Goal: Submit feedback/report problem: Submit feedback/report problem

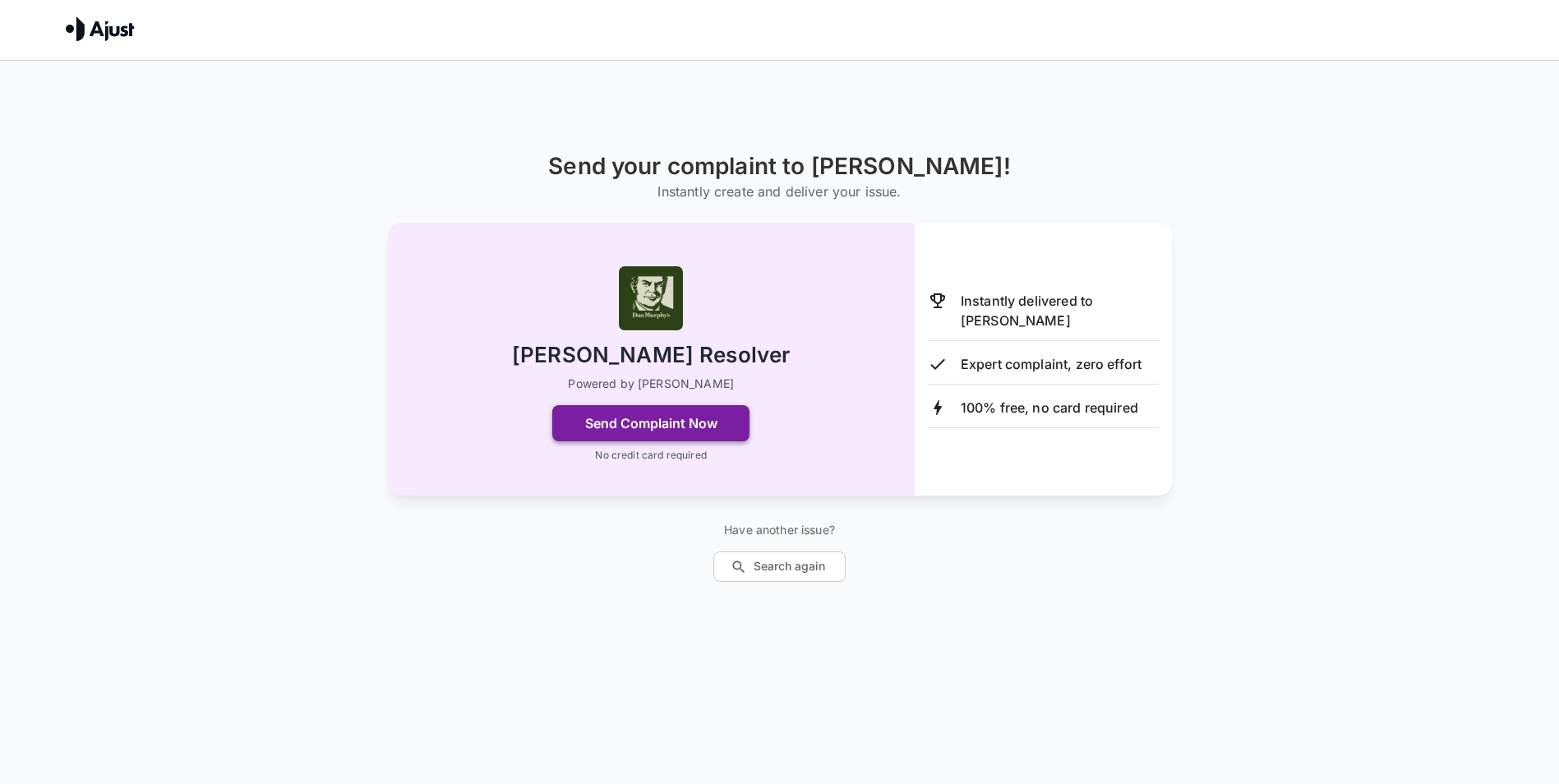
click at [665, 420] on button "Send Complaint Now" at bounding box center [651, 422] width 197 height 36
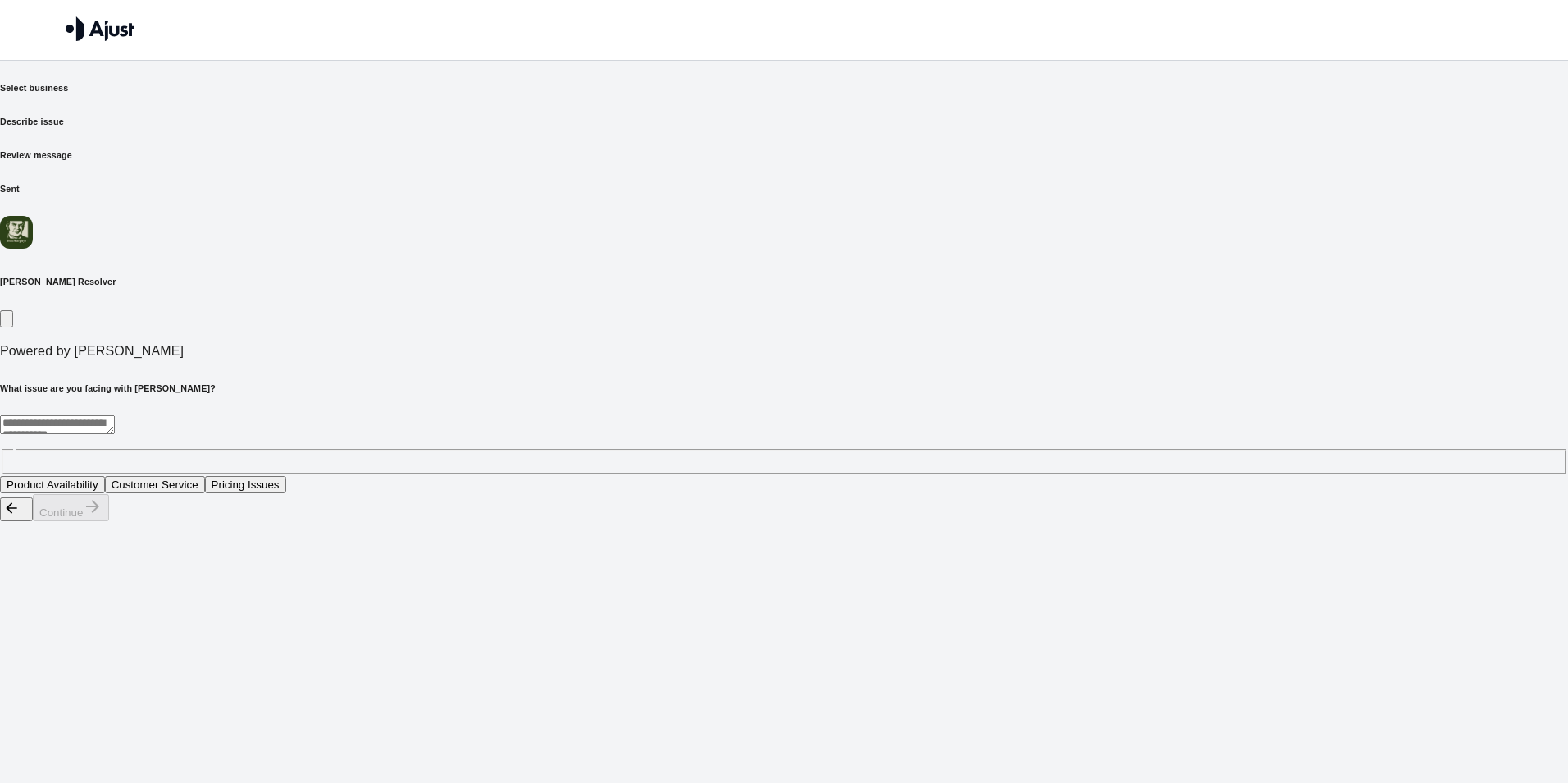
click at [115, 415] on textarea at bounding box center [57, 424] width 115 height 18
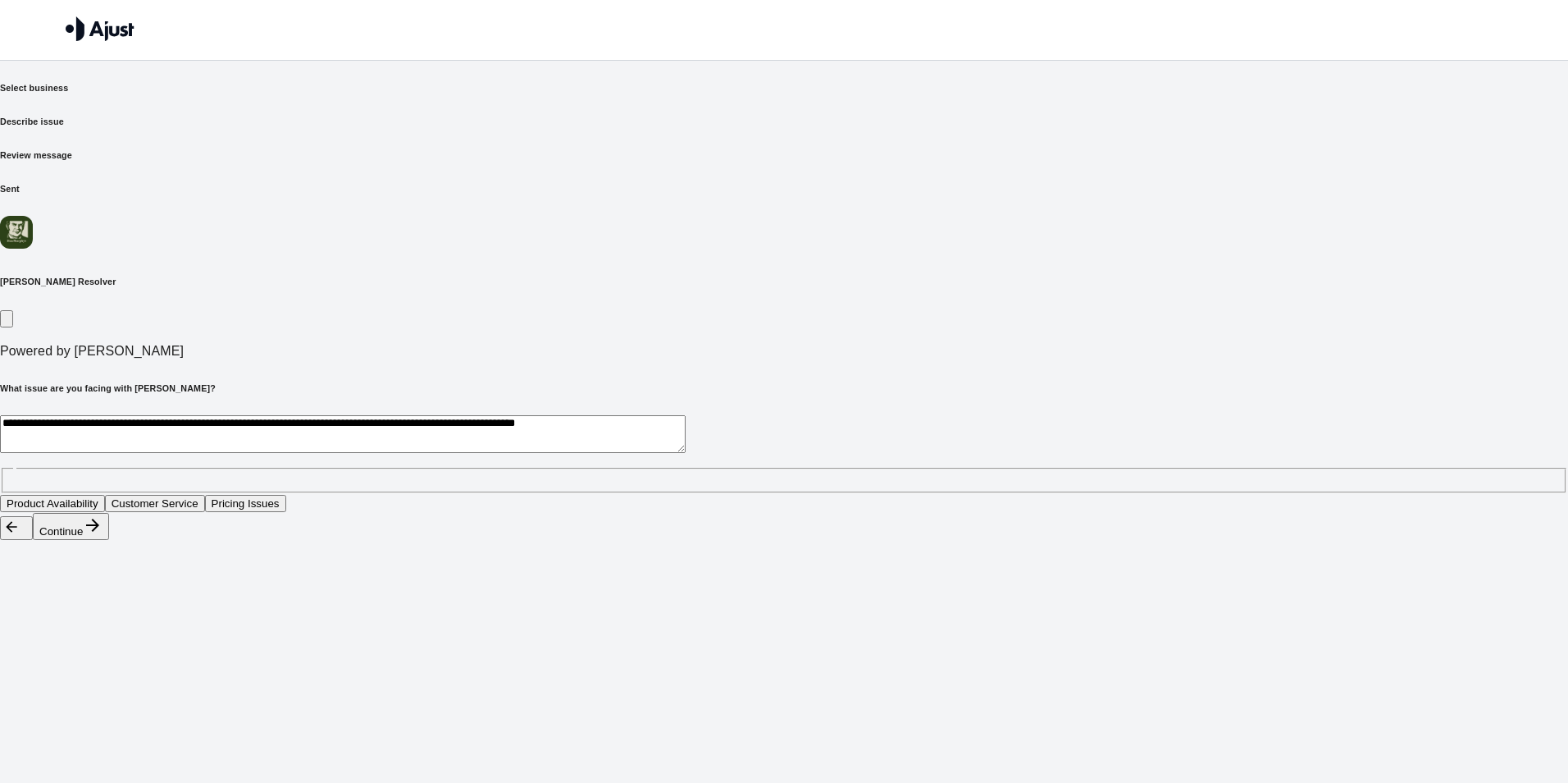
click at [611, 415] on textarea "**********" at bounding box center [343, 433] width 685 height 38
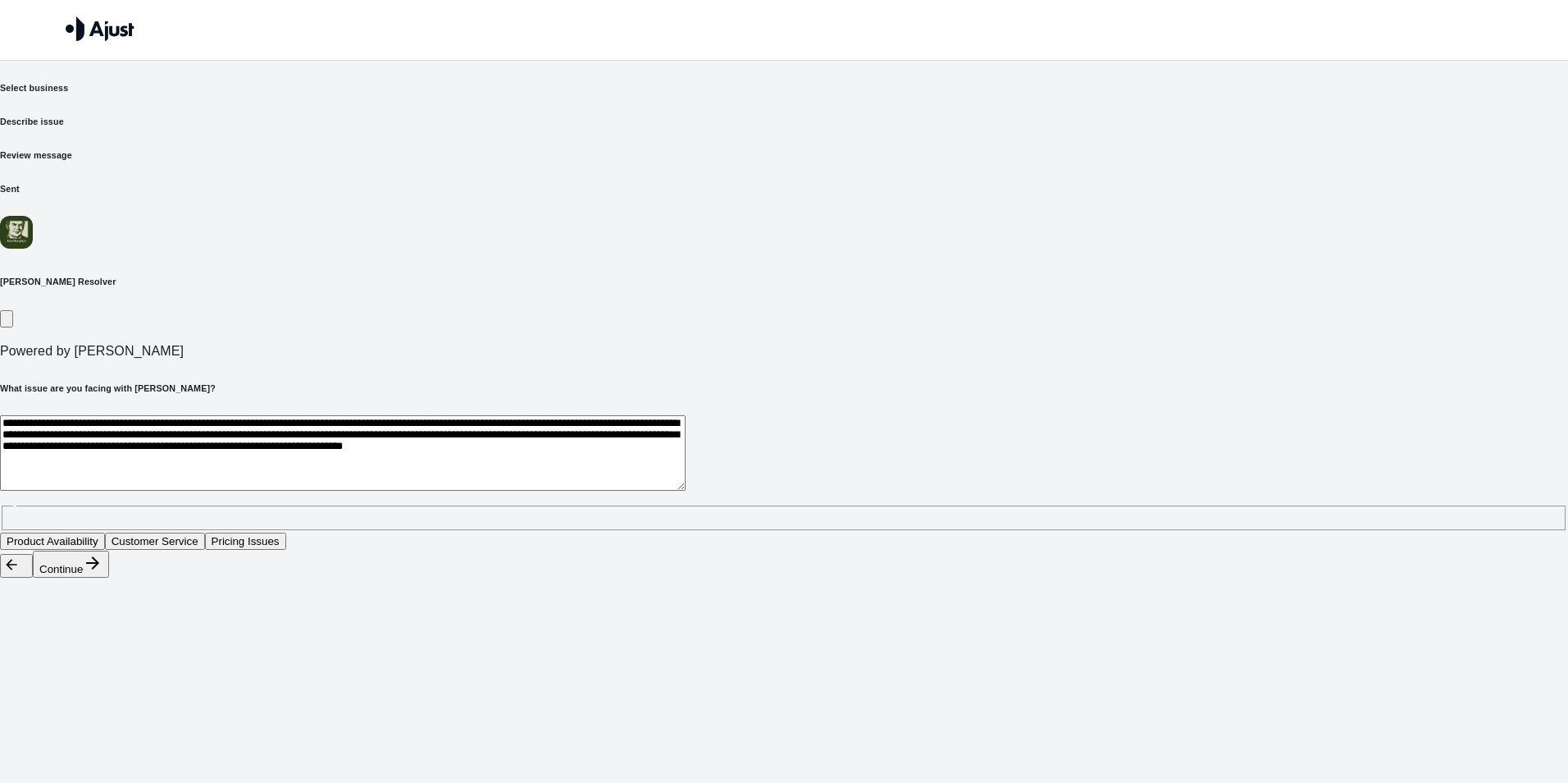
click at [685, 415] on textarea "**********" at bounding box center [343, 453] width 685 height 76
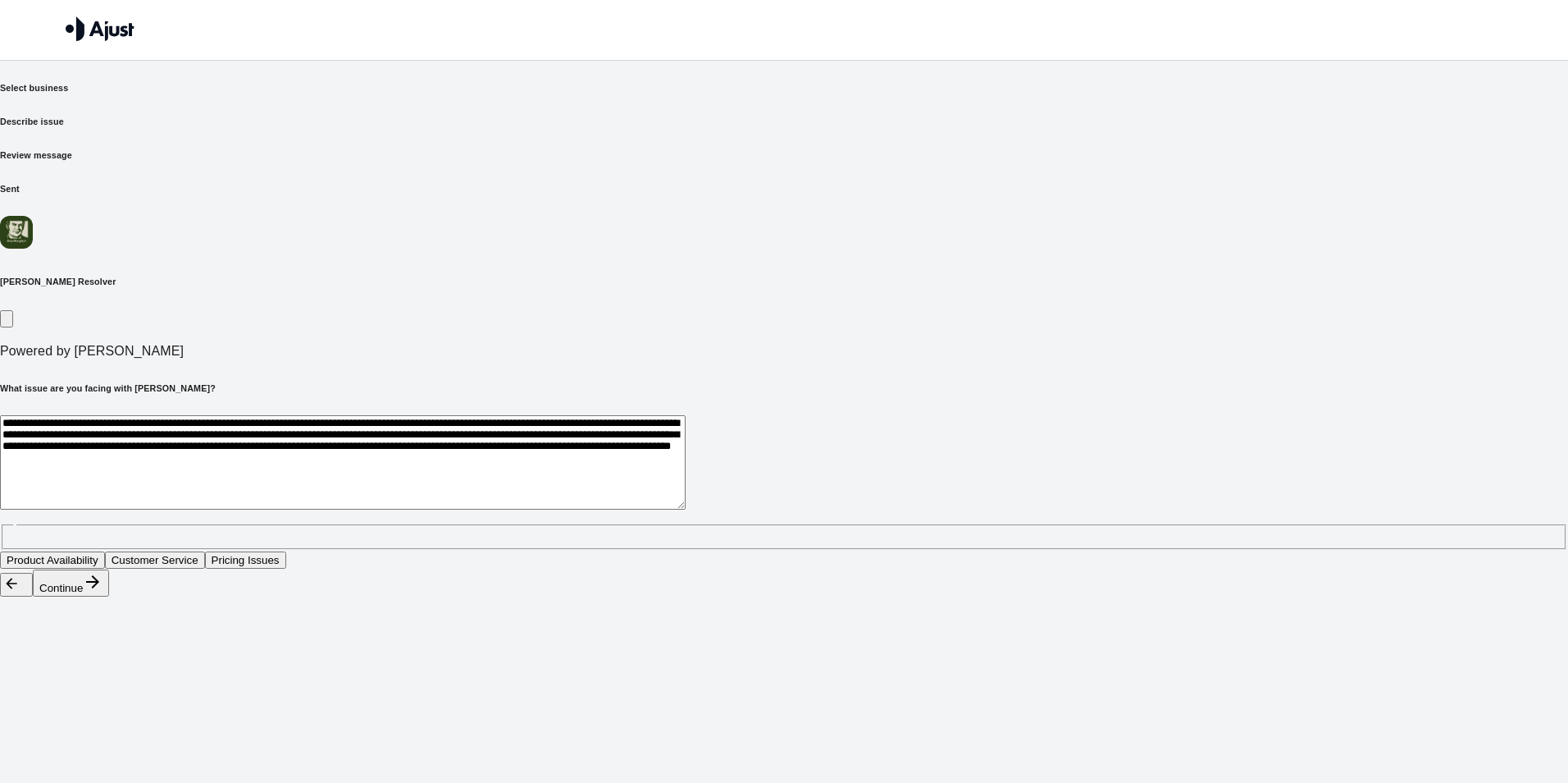
click at [518, 415] on textarea "**********" at bounding box center [343, 461] width 685 height 94
click at [482, 415] on textarea "**********" at bounding box center [343, 461] width 685 height 94
click at [685, 415] on textarea "**********" at bounding box center [343, 461] width 685 height 94
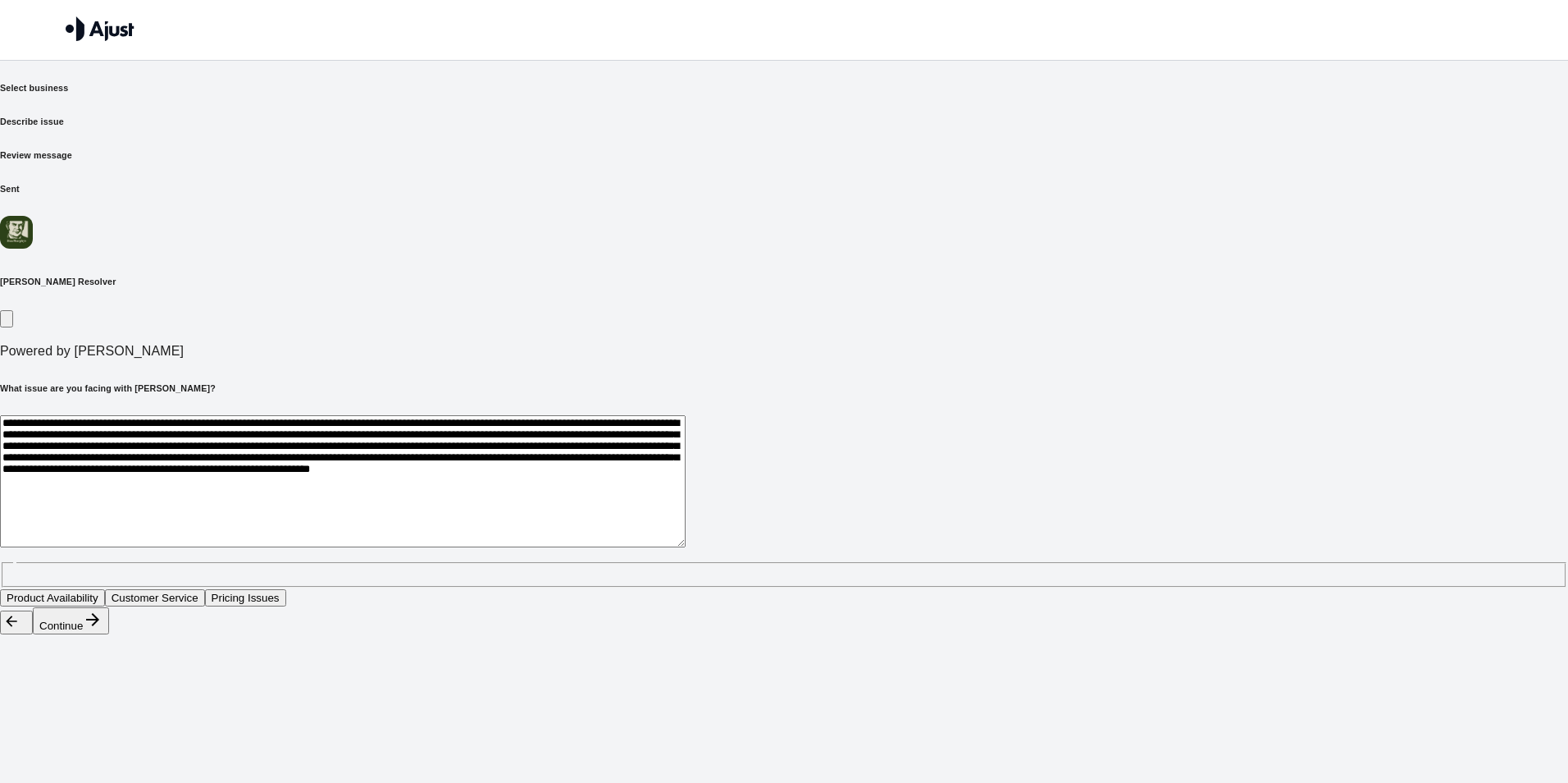
click at [685, 433] on textarea "**********" at bounding box center [343, 481] width 685 height 132
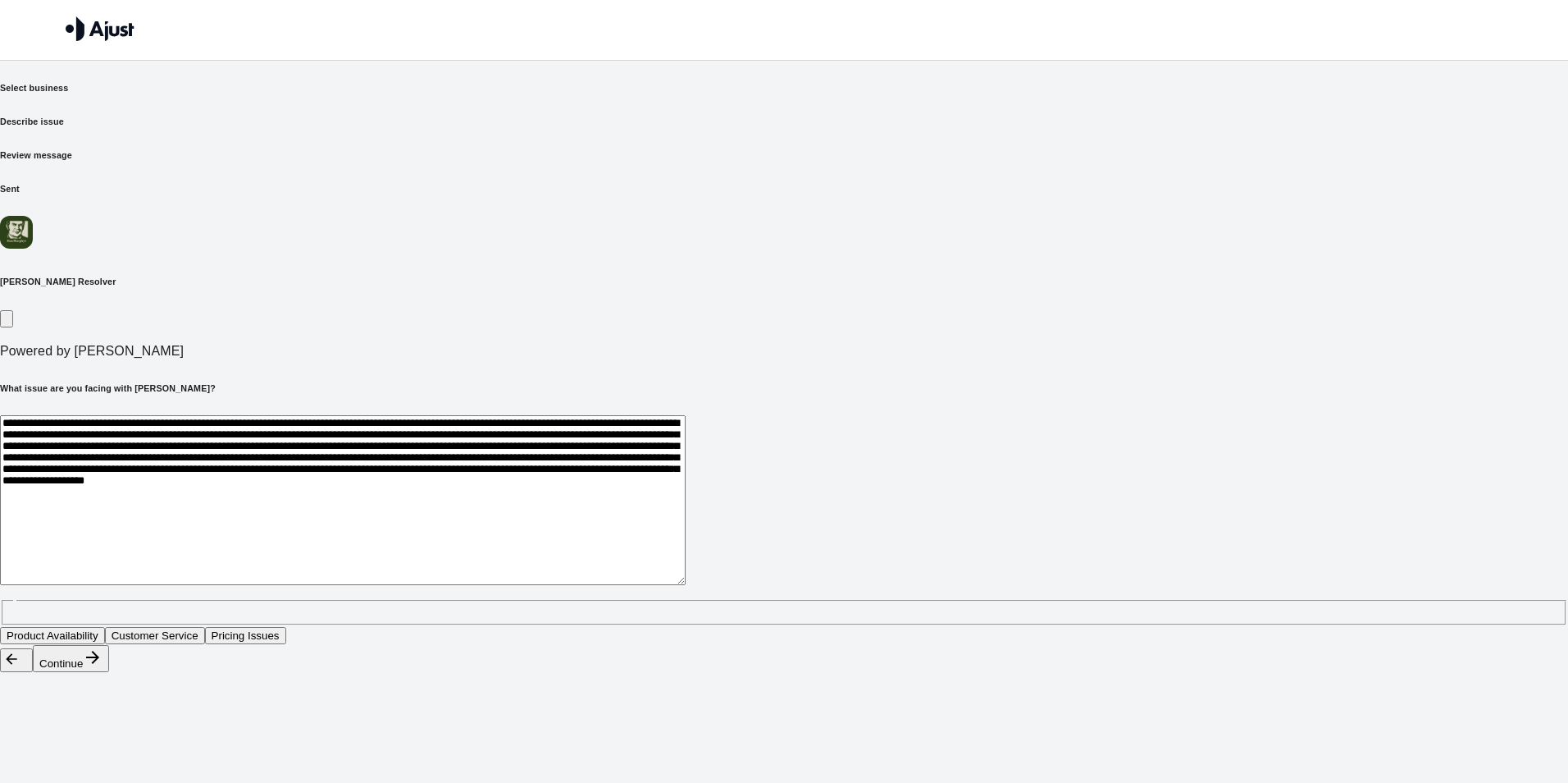
click at [685, 442] on textarea "**********" at bounding box center [343, 499] width 685 height 170
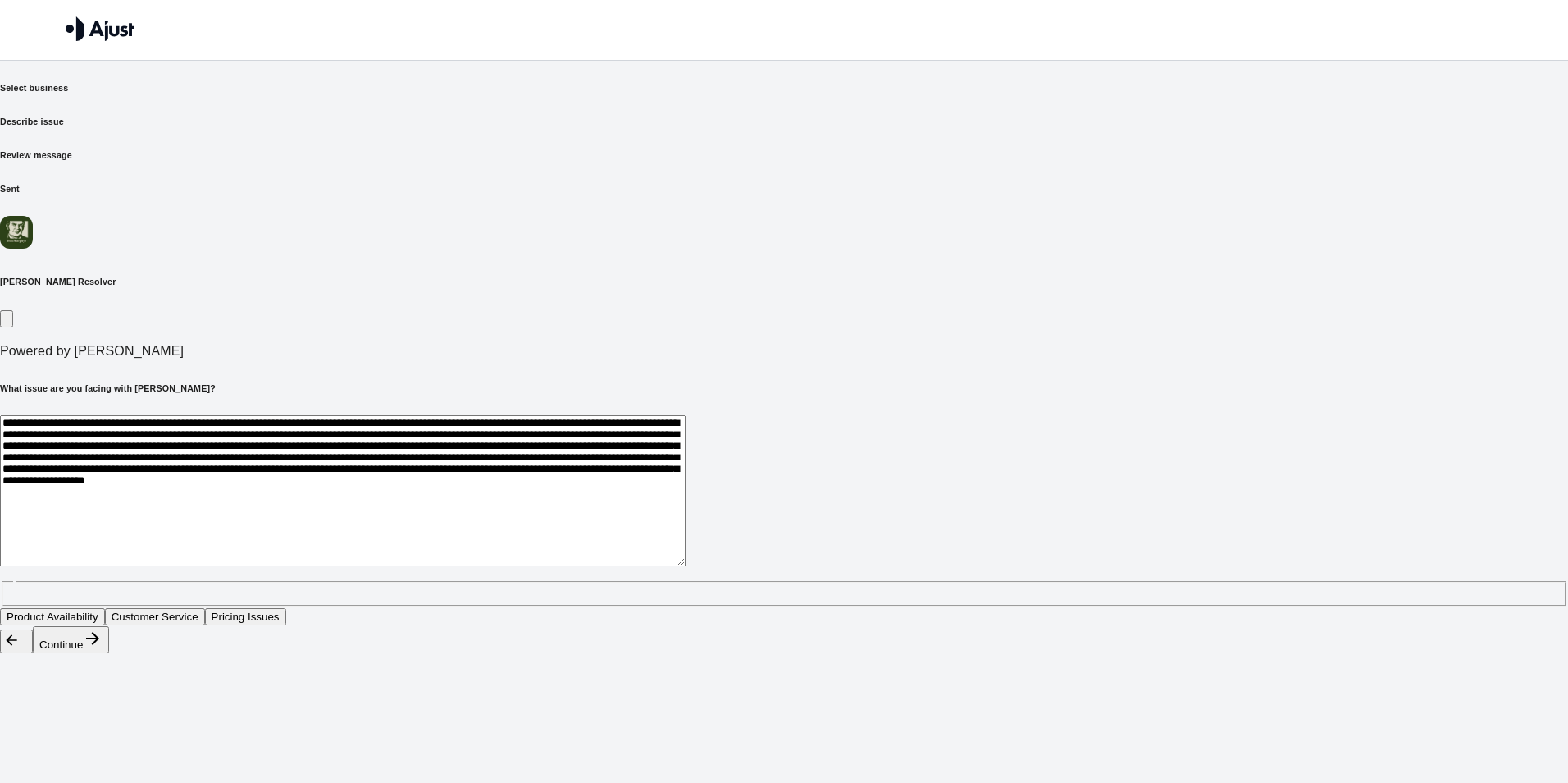
drag, startPoint x: 583, startPoint y: 454, endPoint x: 560, endPoint y: 446, distance: 24.4
click at [561, 450] on textarea "**********" at bounding box center [343, 490] width 685 height 151
drag, startPoint x: 637, startPoint y: 458, endPoint x: 608, endPoint y: 449, distance: 30.4
click at [608, 449] on textarea "**********" at bounding box center [343, 490] width 685 height 151
click at [685, 453] on textarea "**********" at bounding box center [343, 490] width 685 height 151
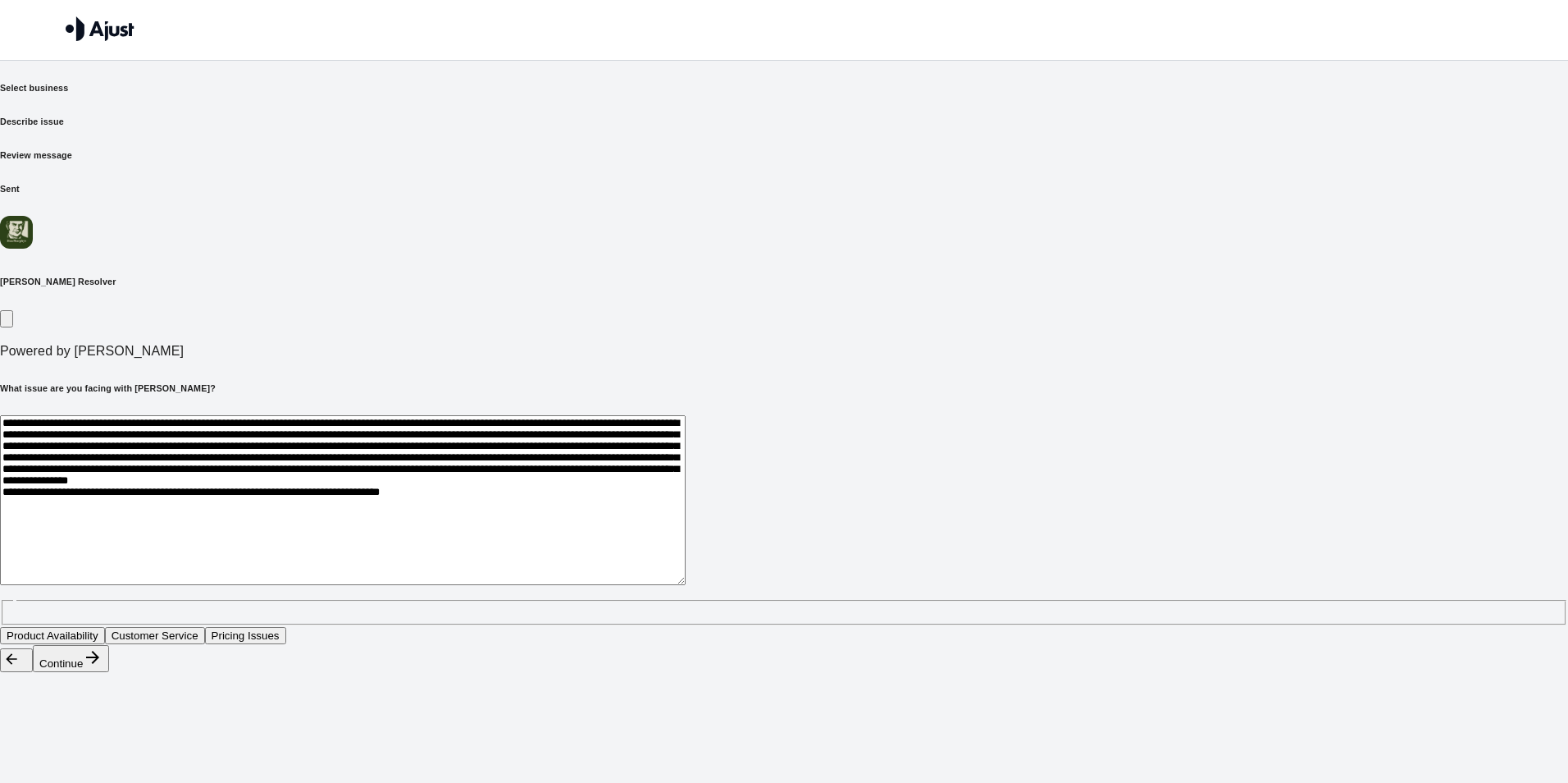
click at [685, 468] on textarea "**********" at bounding box center [343, 499] width 685 height 170
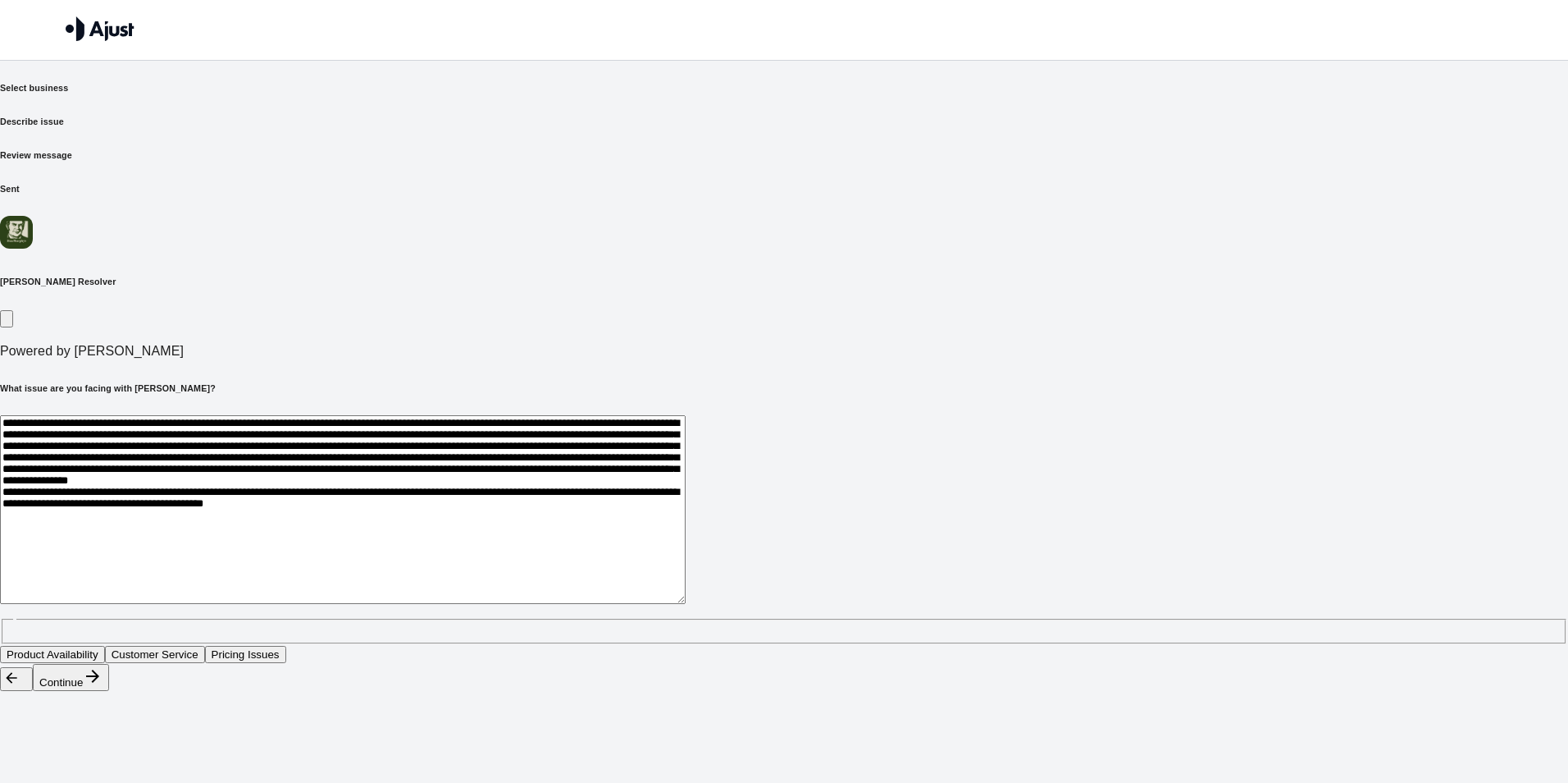
scroll to position [37, 0]
click at [685, 473] on textarea at bounding box center [343, 509] width 685 height 189
click at [685, 475] on textarea at bounding box center [343, 509] width 685 height 189
click at [643, 490] on textarea at bounding box center [343, 509] width 685 height 189
click at [685, 485] on textarea at bounding box center [343, 509] width 685 height 189
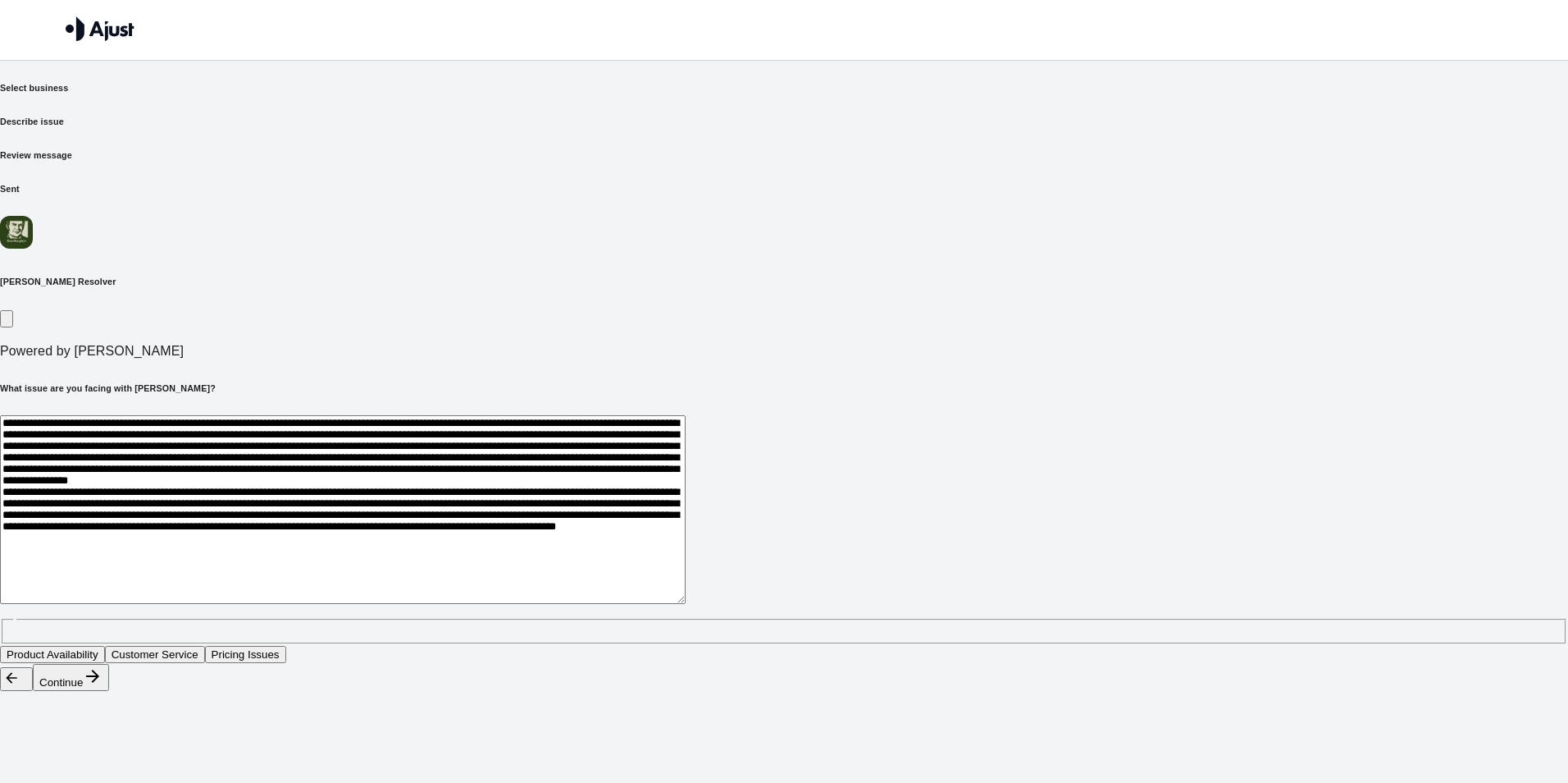
scroll to position [112, 0]
drag, startPoint x: 531, startPoint y: 435, endPoint x: 522, endPoint y: 434, distance: 9.1
click at [522, 434] on textarea at bounding box center [343, 509] width 685 height 189
click at [685, 496] on textarea at bounding box center [343, 509] width 685 height 189
click at [675, 494] on textarea at bounding box center [343, 509] width 685 height 189
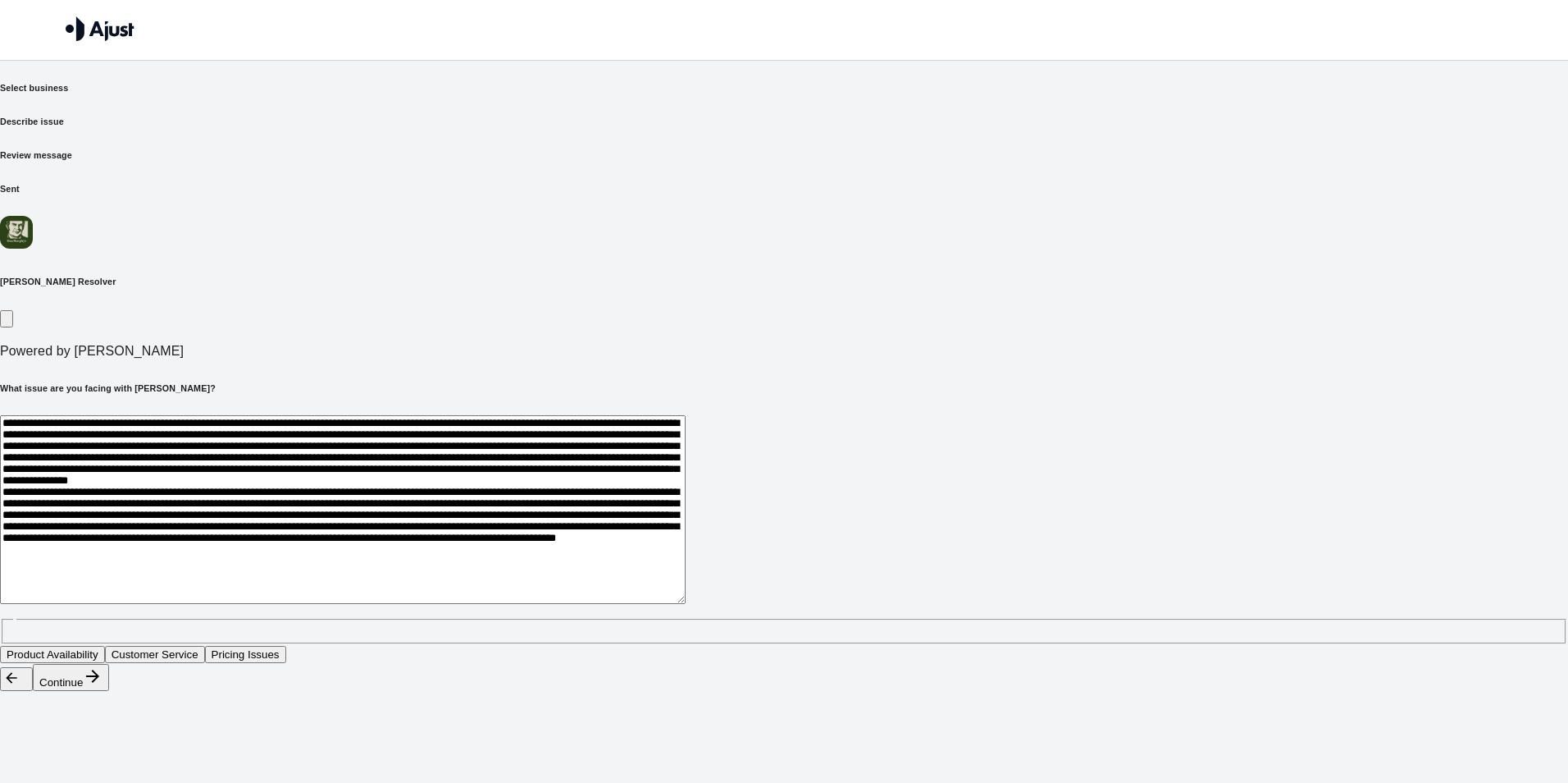
scroll to position [132, 0]
click at [685, 492] on textarea at bounding box center [343, 509] width 685 height 189
click at [685, 476] on textarea at bounding box center [343, 509] width 685 height 189
click at [685, 477] on textarea at bounding box center [343, 509] width 685 height 189
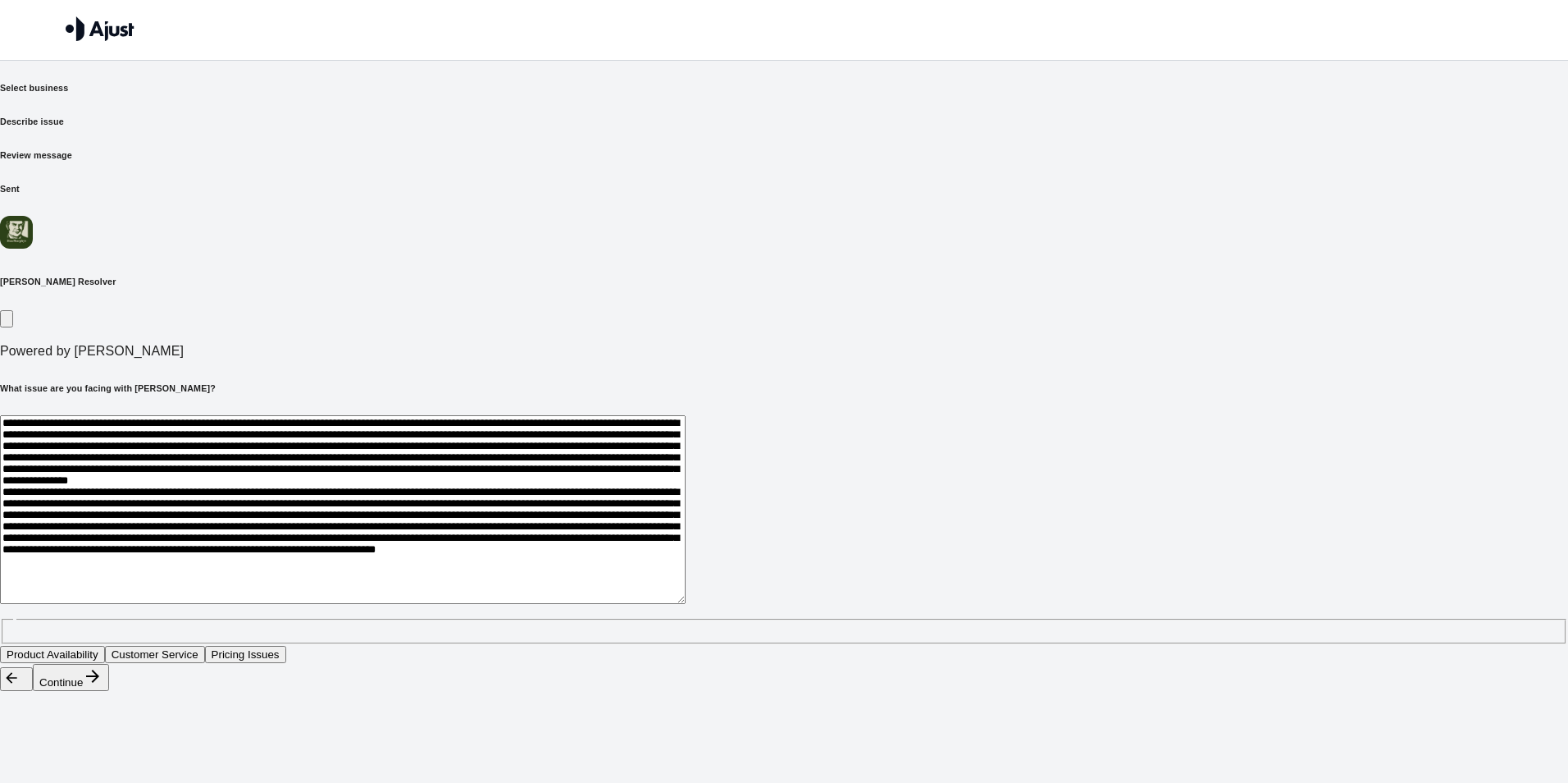
click at [685, 491] on textarea at bounding box center [343, 509] width 685 height 189
click at [685, 472] on textarea at bounding box center [343, 509] width 685 height 189
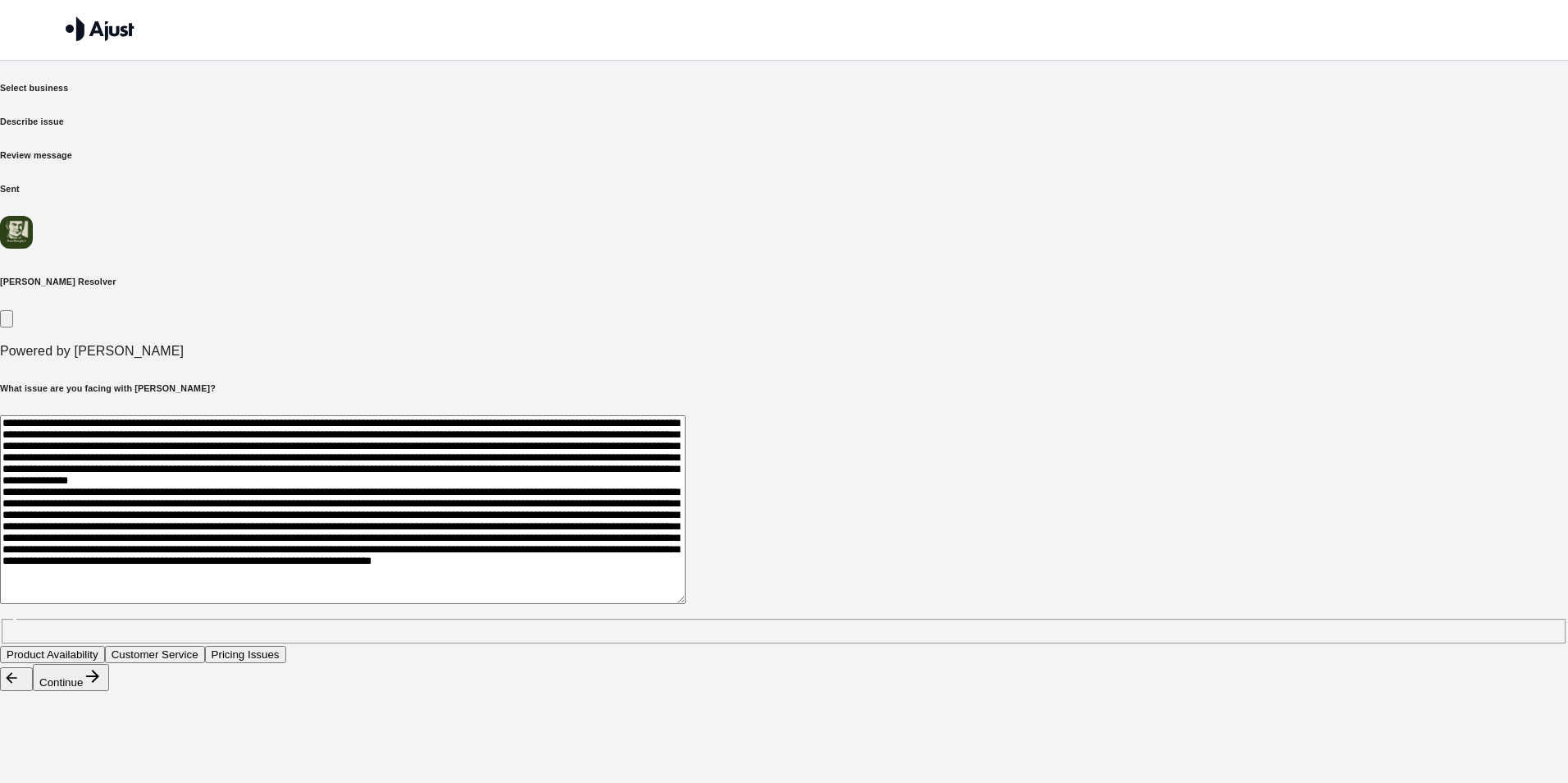
scroll to position [189, 0]
click at [661, 489] on textarea at bounding box center [343, 509] width 685 height 189
click at [685, 475] on textarea at bounding box center [343, 509] width 685 height 189
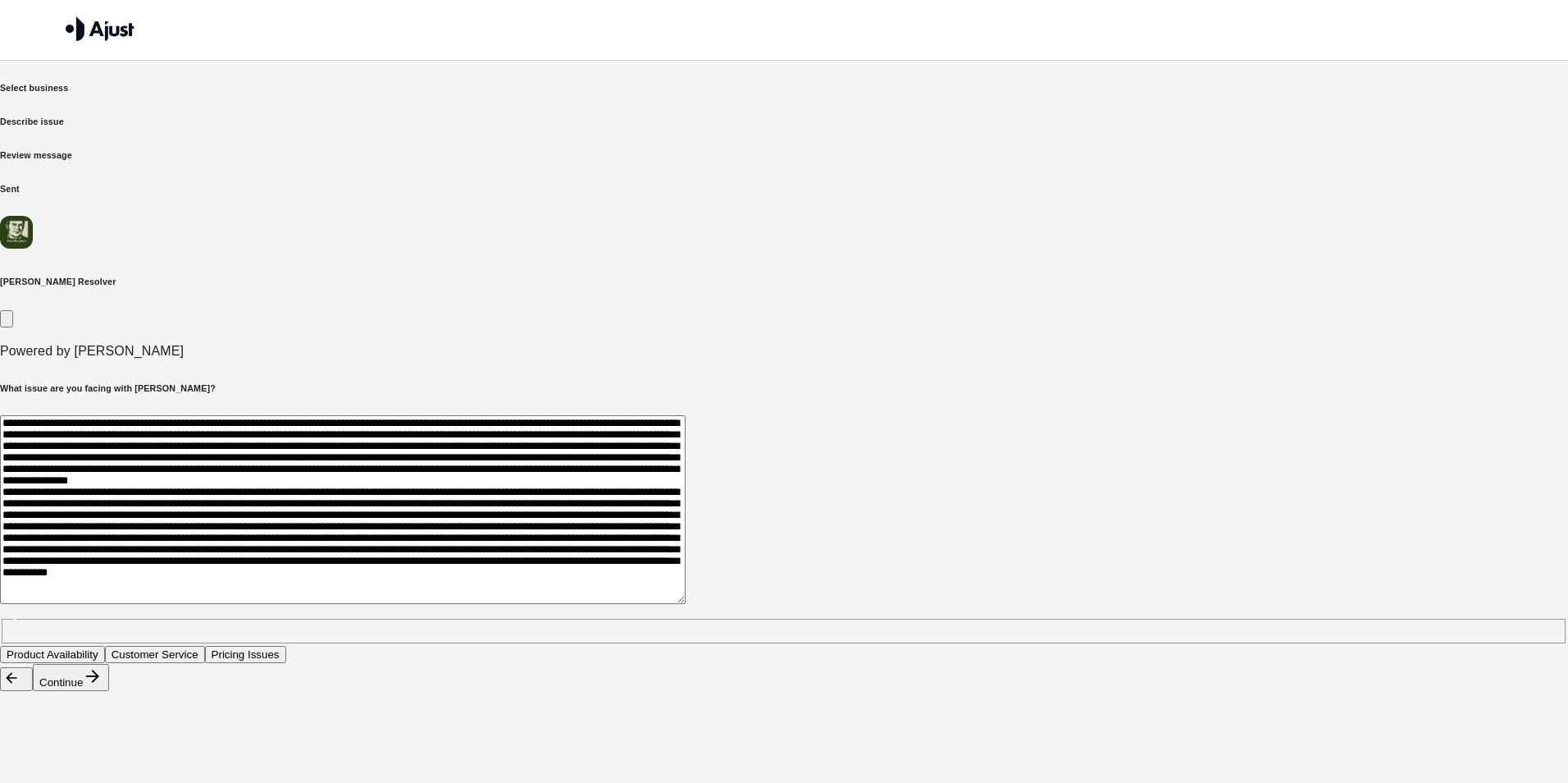
drag, startPoint x: 1016, startPoint y: 339, endPoint x: 996, endPoint y: 339, distance: 20.0
click at [685, 415] on textarea at bounding box center [343, 509] width 685 height 189
click at [495, 415] on textarea at bounding box center [343, 509] width 685 height 189
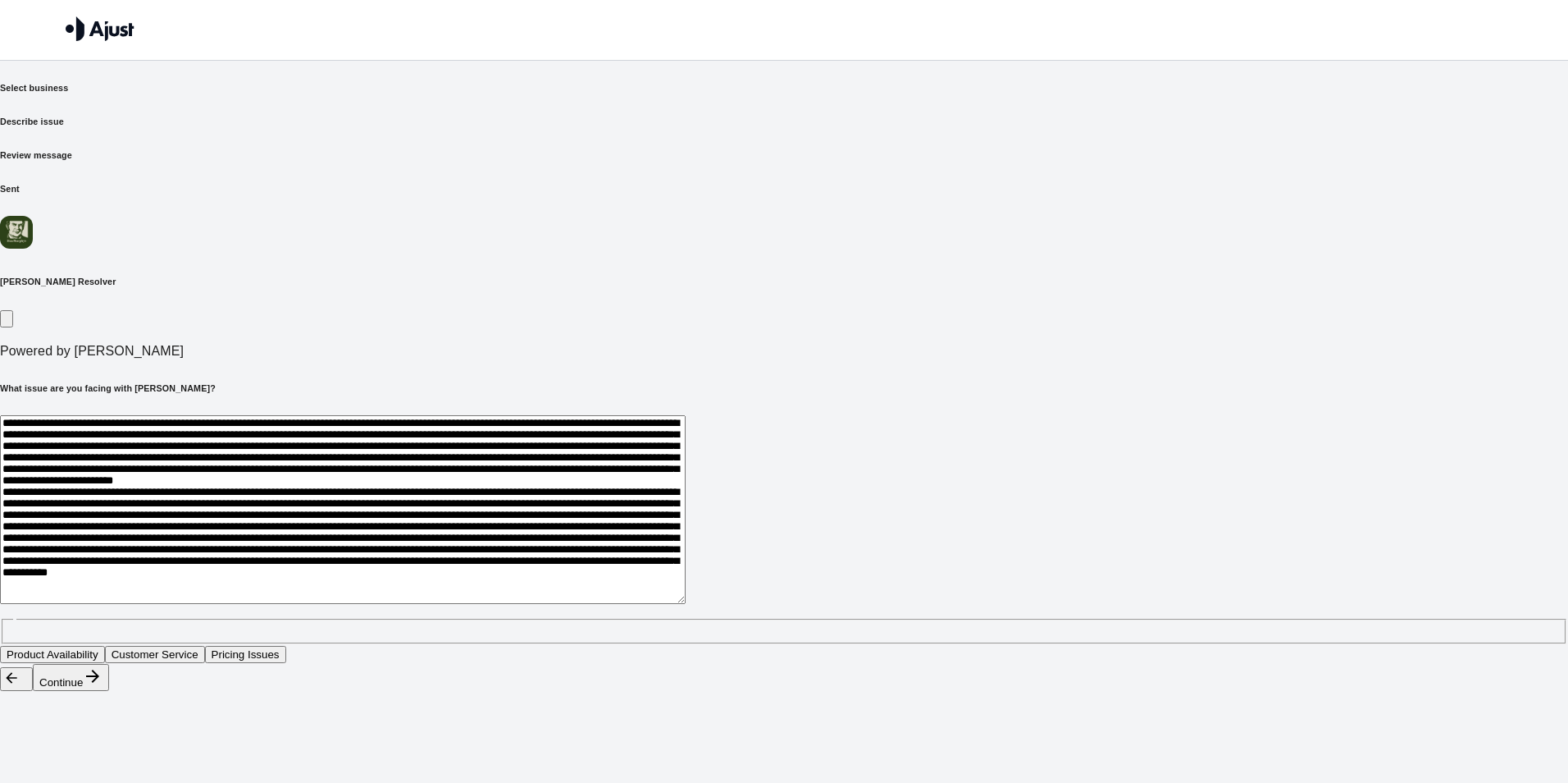
click at [685, 415] on textarea at bounding box center [343, 509] width 685 height 189
click at [685, 451] on textarea at bounding box center [343, 509] width 685 height 189
click at [524, 415] on textarea at bounding box center [343, 509] width 685 height 189
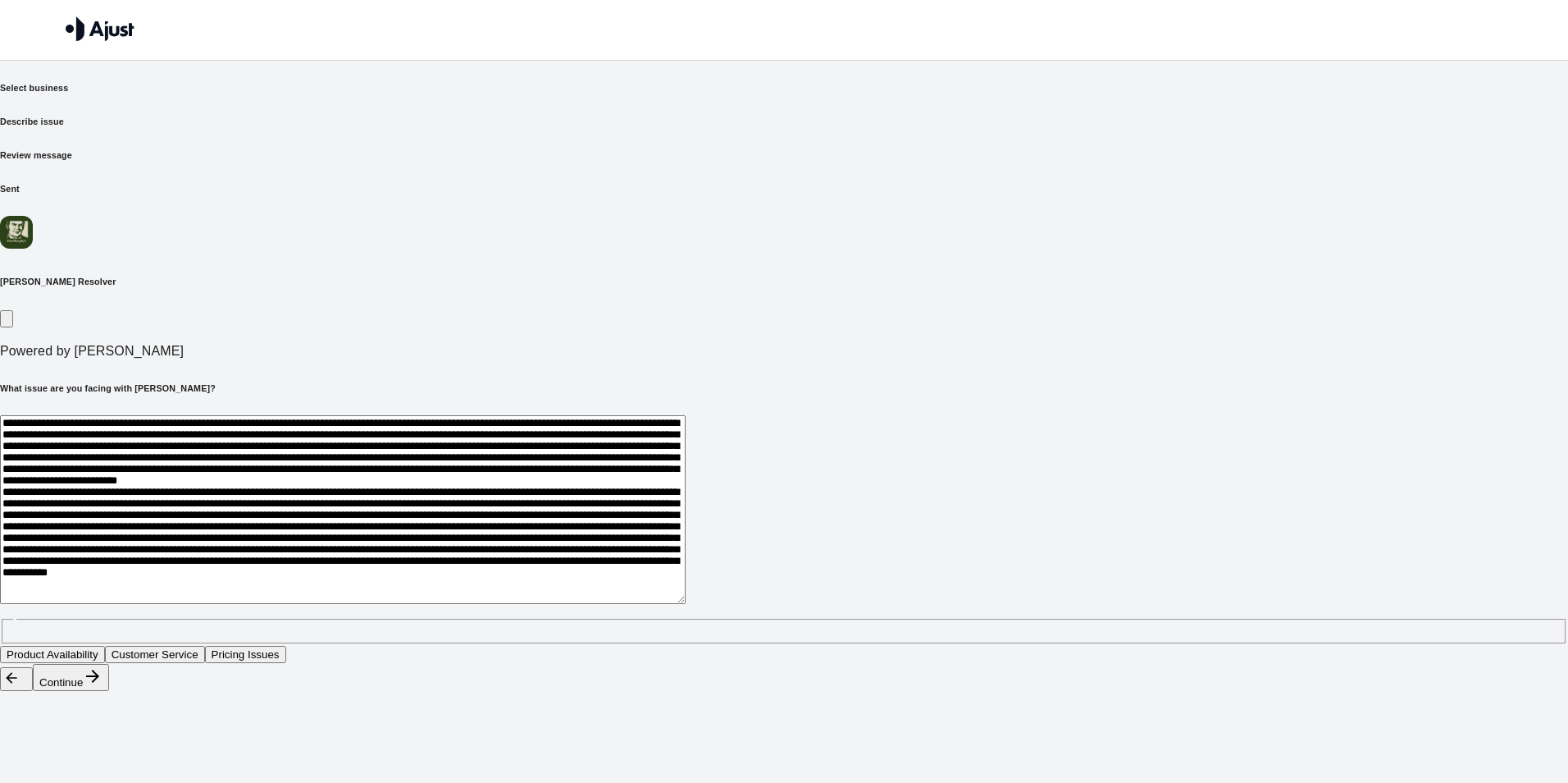
drag, startPoint x: 539, startPoint y: 460, endPoint x: 520, endPoint y: 466, distance: 19.9
click at [520, 466] on textarea at bounding box center [343, 509] width 685 height 189
click at [685, 466] on textarea at bounding box center [343, 509] width 685 height 189
click at [685, 415] on textarea at bounding box center [343, 509] width 685 height 189
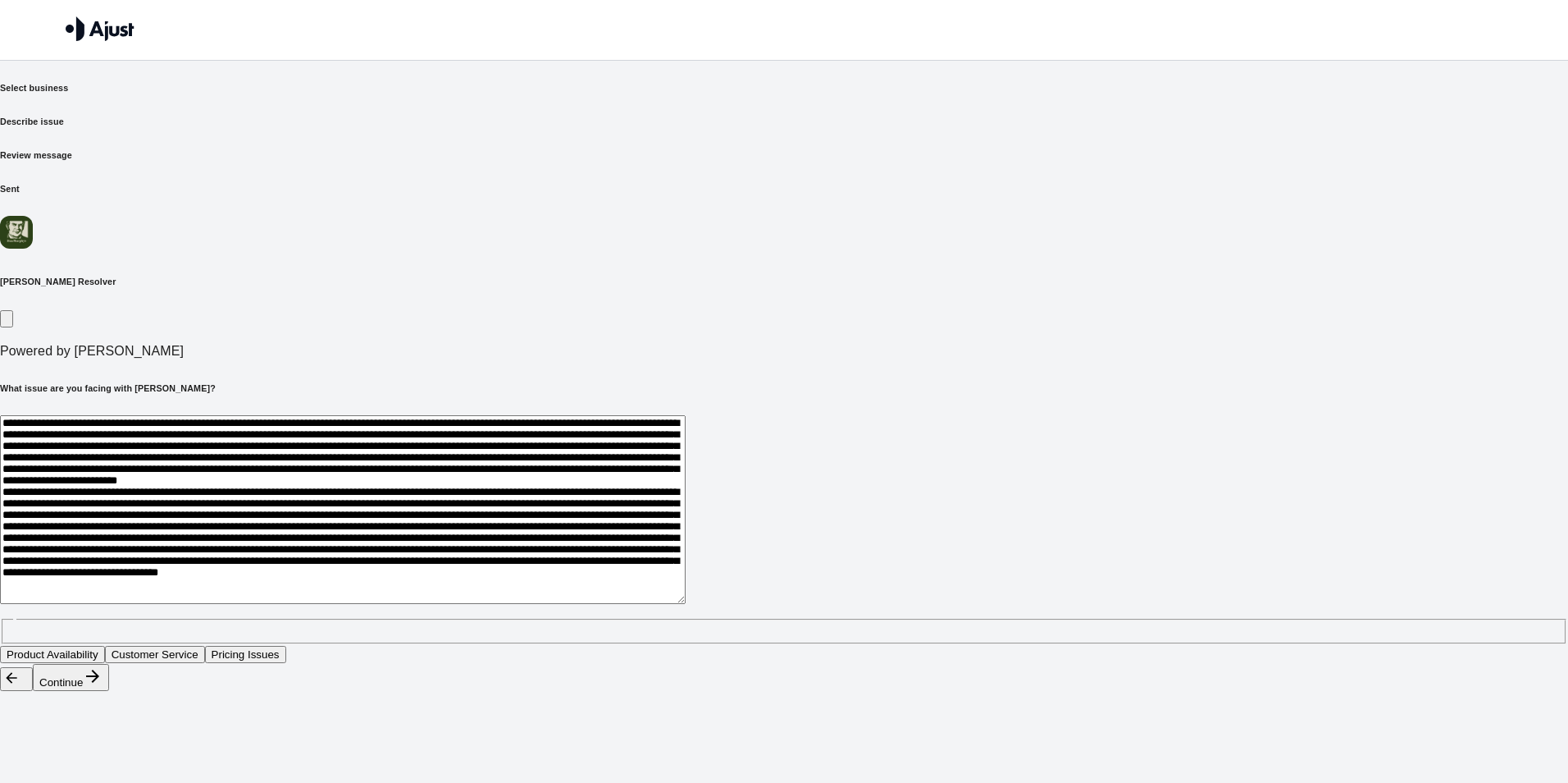
click at [685, 415] on textarea at bounding box center [343, 509] width 685 height 189
drag, startPoint x: 957, startPoint y: 450, endPoint x: 939, endPoint y: 450, distance: 18.0
click at [685, 450] on textarea at bounding box center [343, 509] width 685 height 189
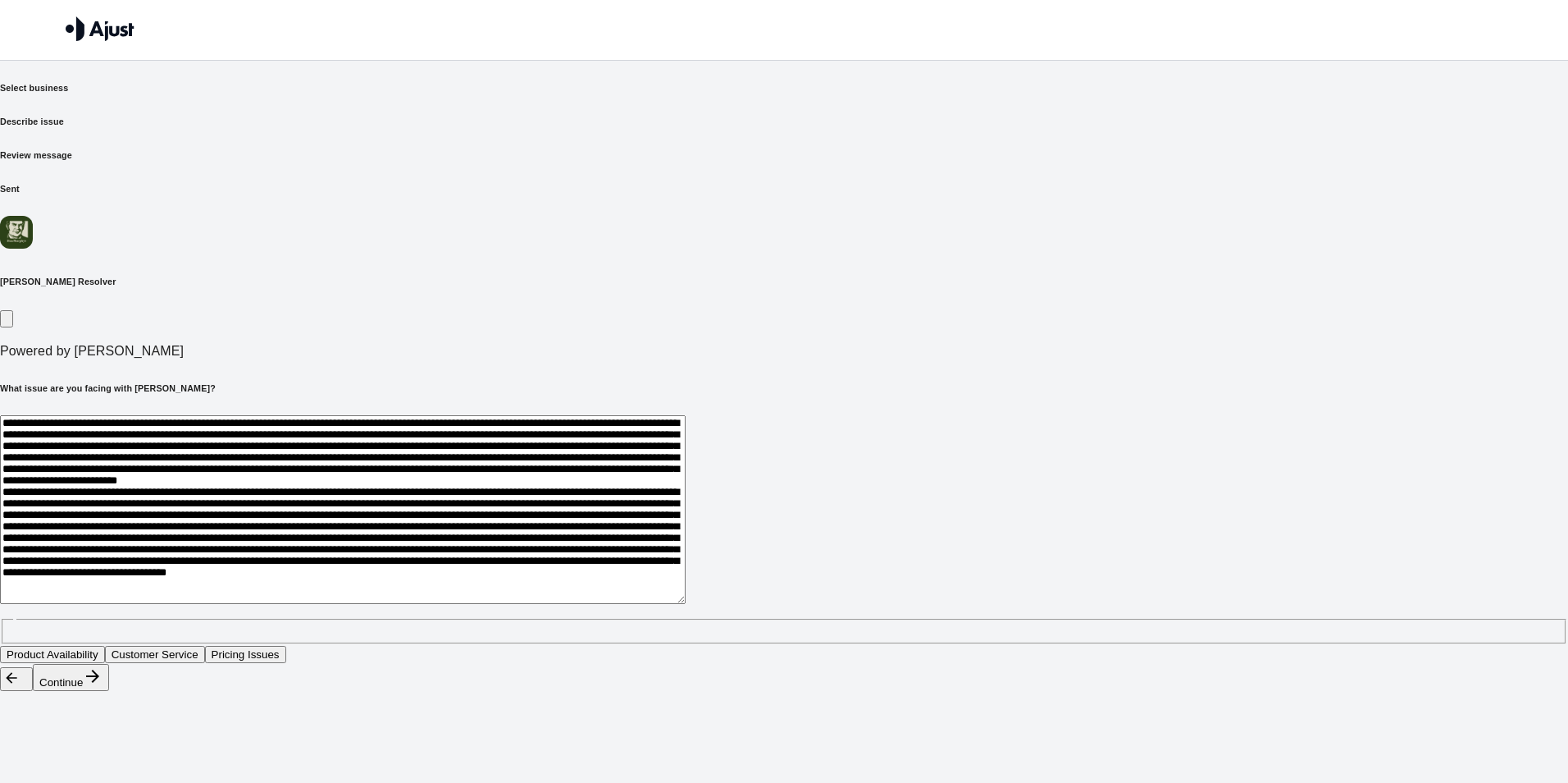
click at [685, 470] on textarea at bounding box center [343, 509] width 685 height 189
click at [685, 453] on textarea at bounding box center [343, 509] width 685 height 189
click at [685, 489] on textarea at bounding box center [343, 509] width 685 height 189
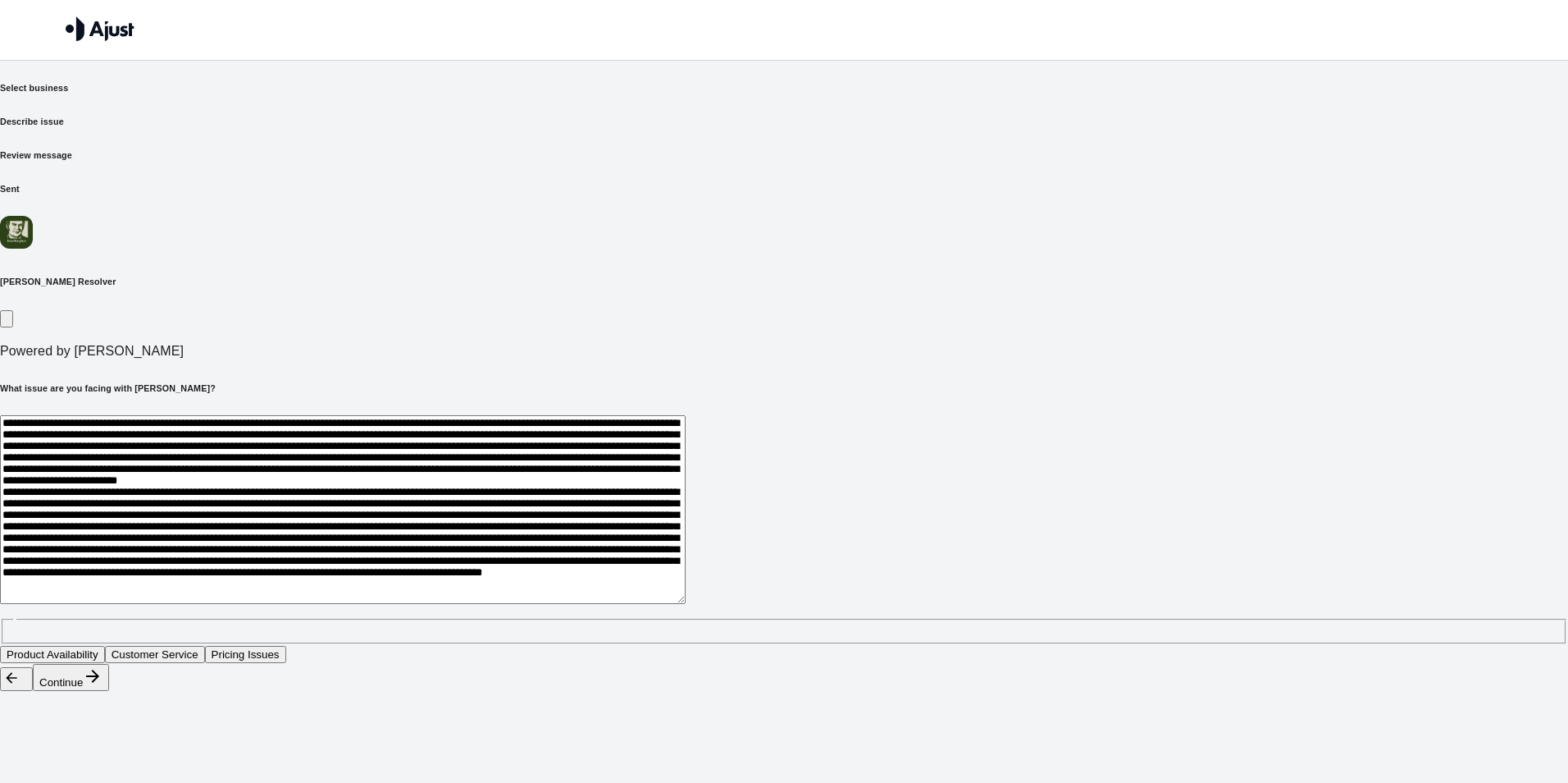
drag, startPoint x: 1074, startPoint y: 472, endPoint x: 1026, endPoint y: 473, distance: 48.0
click at [685, 473] on textarea at bounding box center [343, 509] width 685 height 189
click at [685, 491] on textarea at bounding box center [343, 509] width 685 height 189
paste textarea "********"
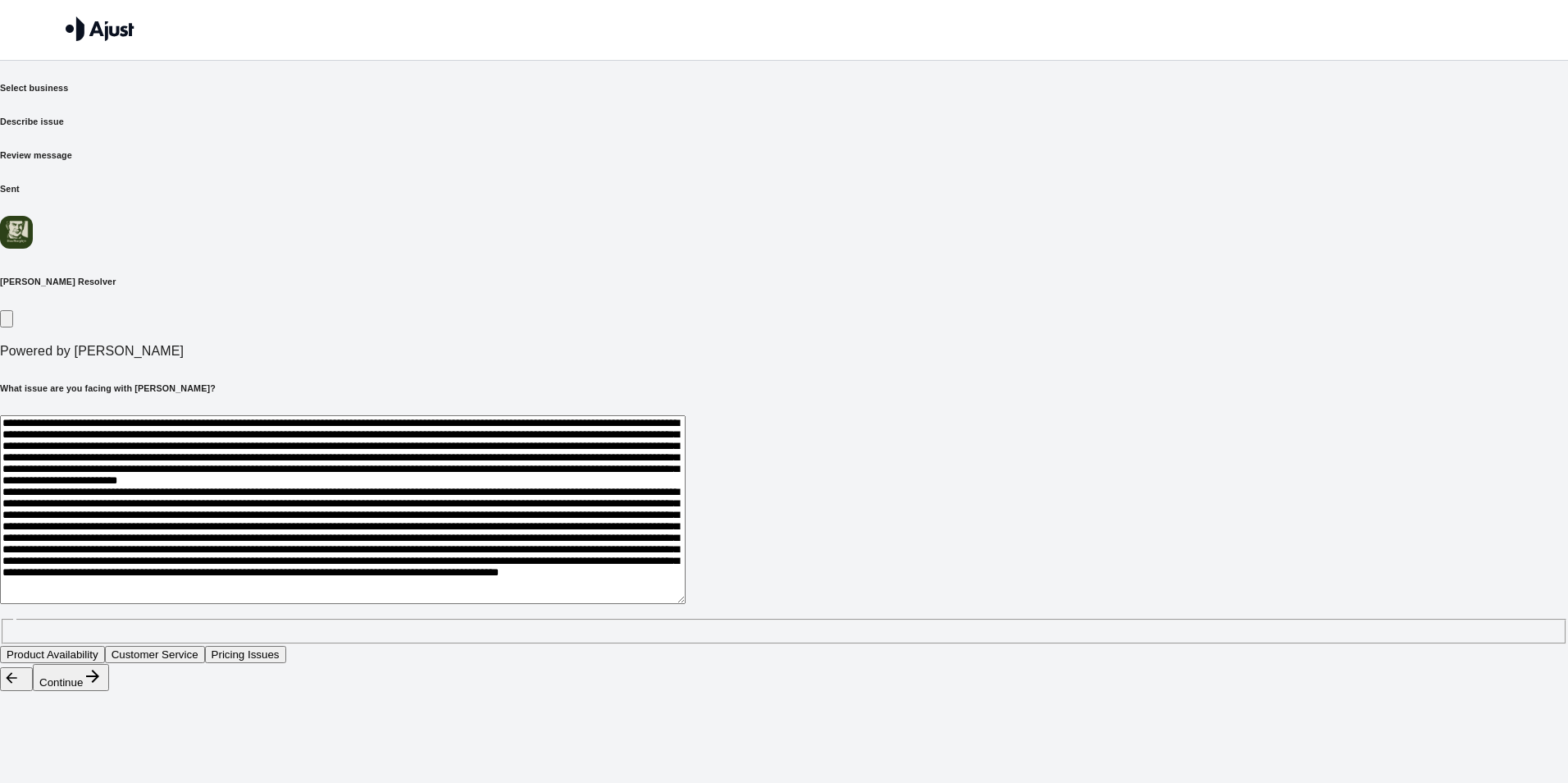
scroll to position [226, 0]
click at [685, 475] on textarea at bounding box center [343, 509] width 685 height 189
click at [685, 497] on textarea at bounding box center [343, 509] width 685 height 189
click at [685, 415] on textarea at bounding box center [343, 509] width 685 height 189
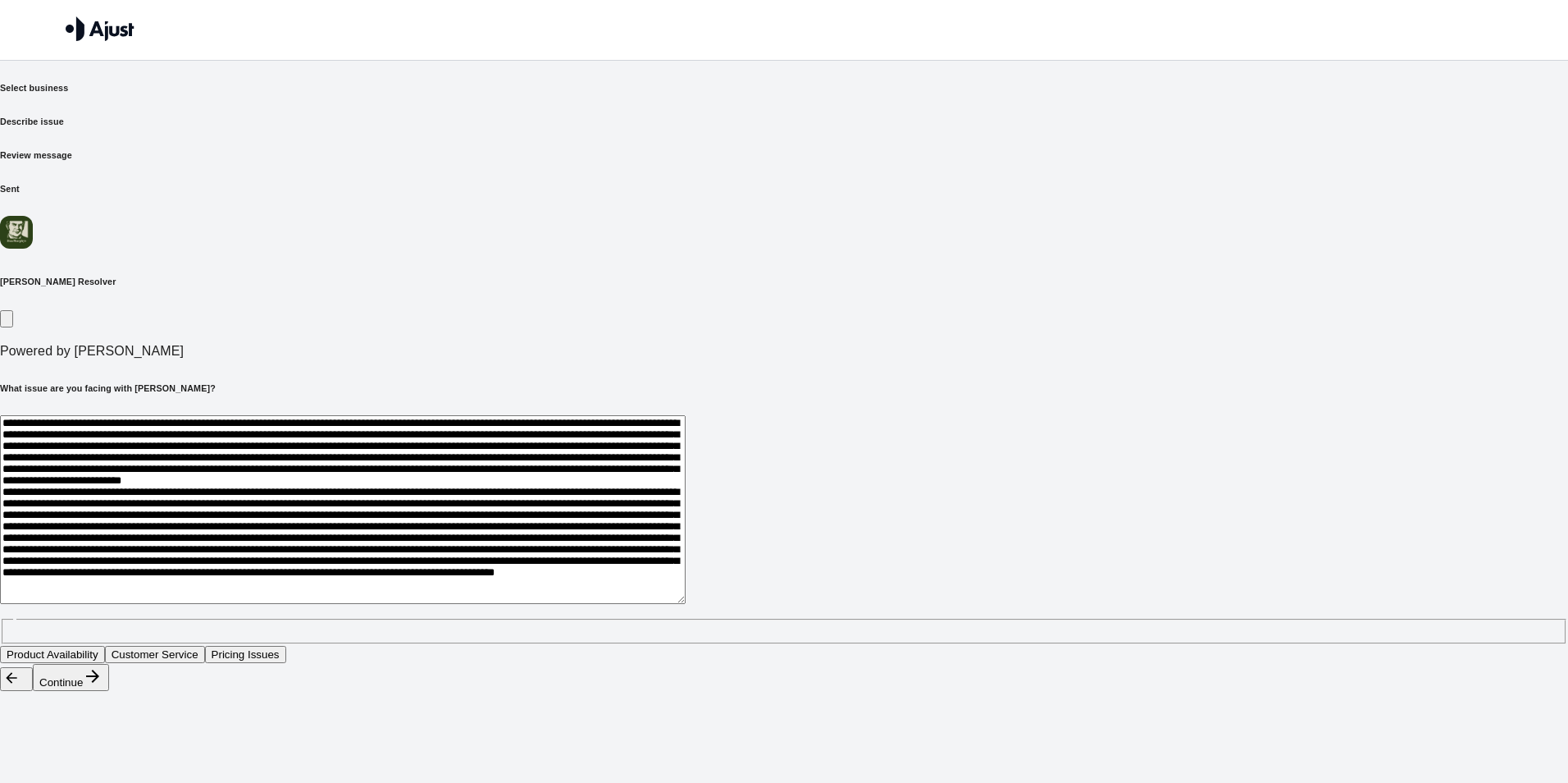
click at [685, 415] on textarea at bounding box center [343, 509] width 685 height 189
click at [438, 415] on div "* ​" at bounding box center [784, 529] width 1568 height 228
click at [441, 489] on textarea at bounding box center [343, 509] width 685 height 189
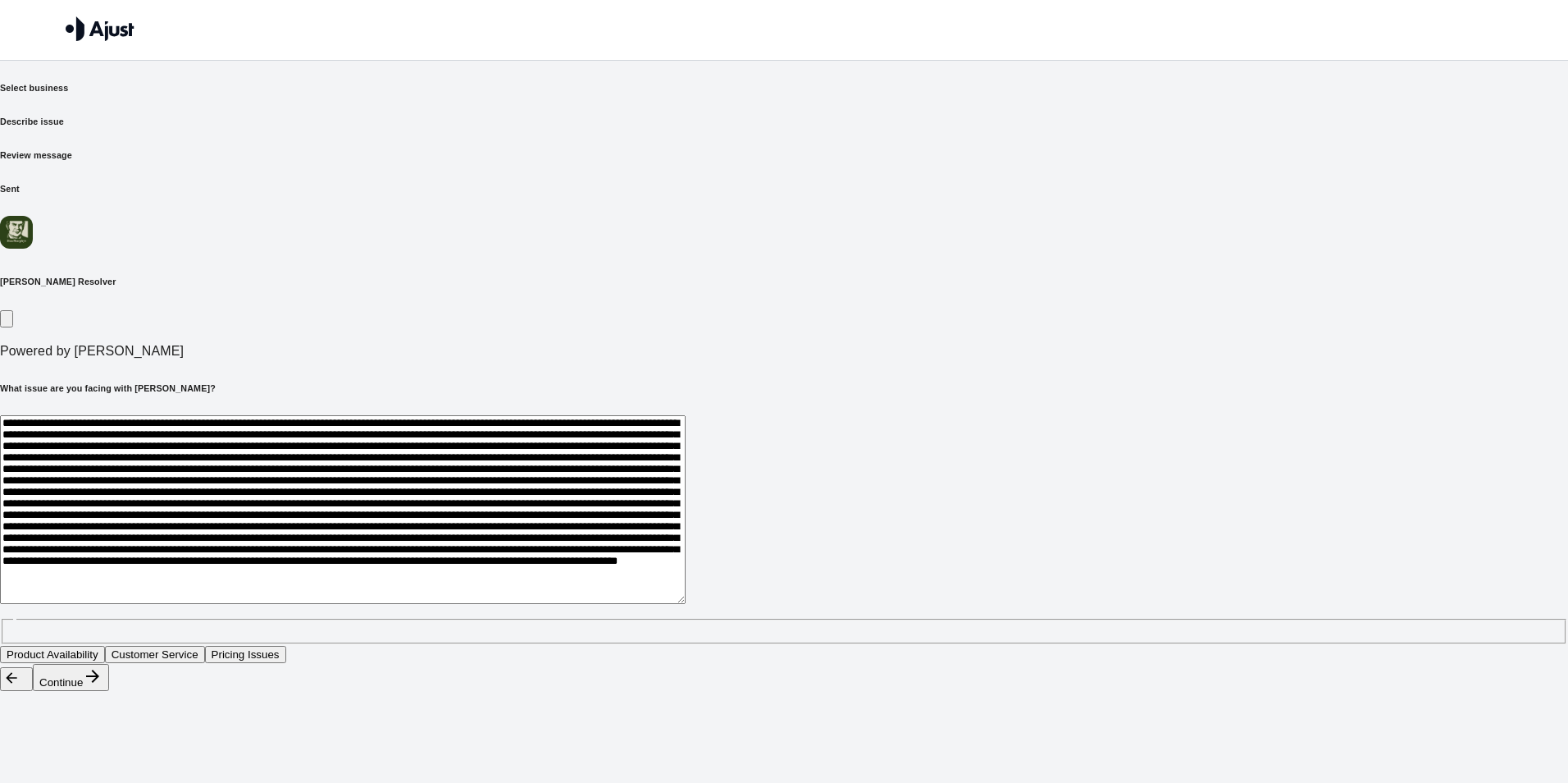
scroll to position [82, 0]
click at [465, 427] on textarea at bounding box center [343, 509] width 685 height 189
click at [574, 425] on textarea at bounding box center [343, 509] width 685 height 189
click at [685, 415] on textarea at bounding box center [343, 509] width 685 height 189
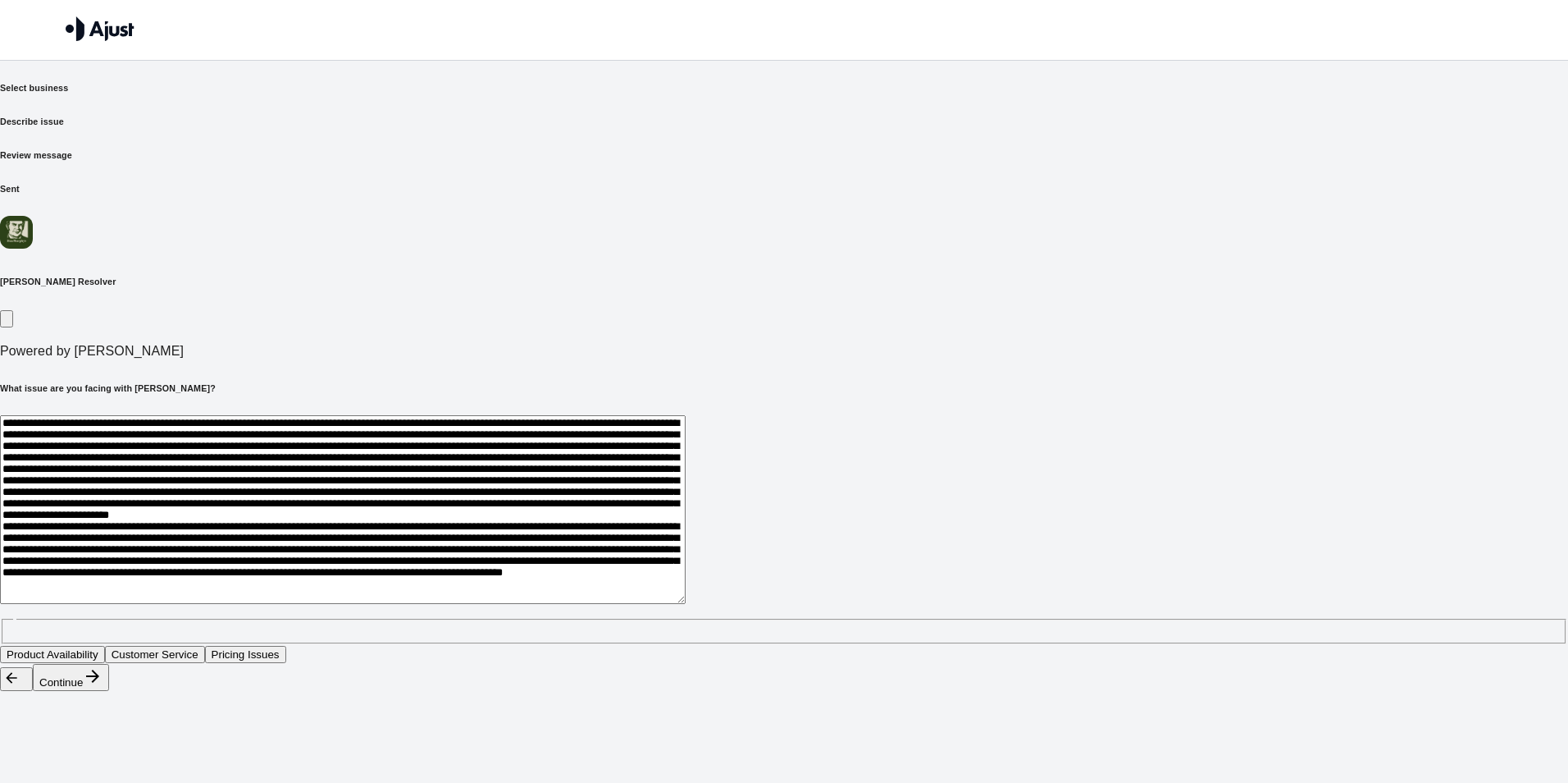
scroll to position [183, 0]
click at [646, 415] on textarea at bounding box center [343, 509] width 685 height 189
click at [685, 415] on textarea at bounding box center [343, 509] width 685 height 189
click at [502, 419] on textarea at bounding box center [343, 509] width 685 height 189
click at [503, 419] on textarea at bounding box center [343, 509] width 685 height 189
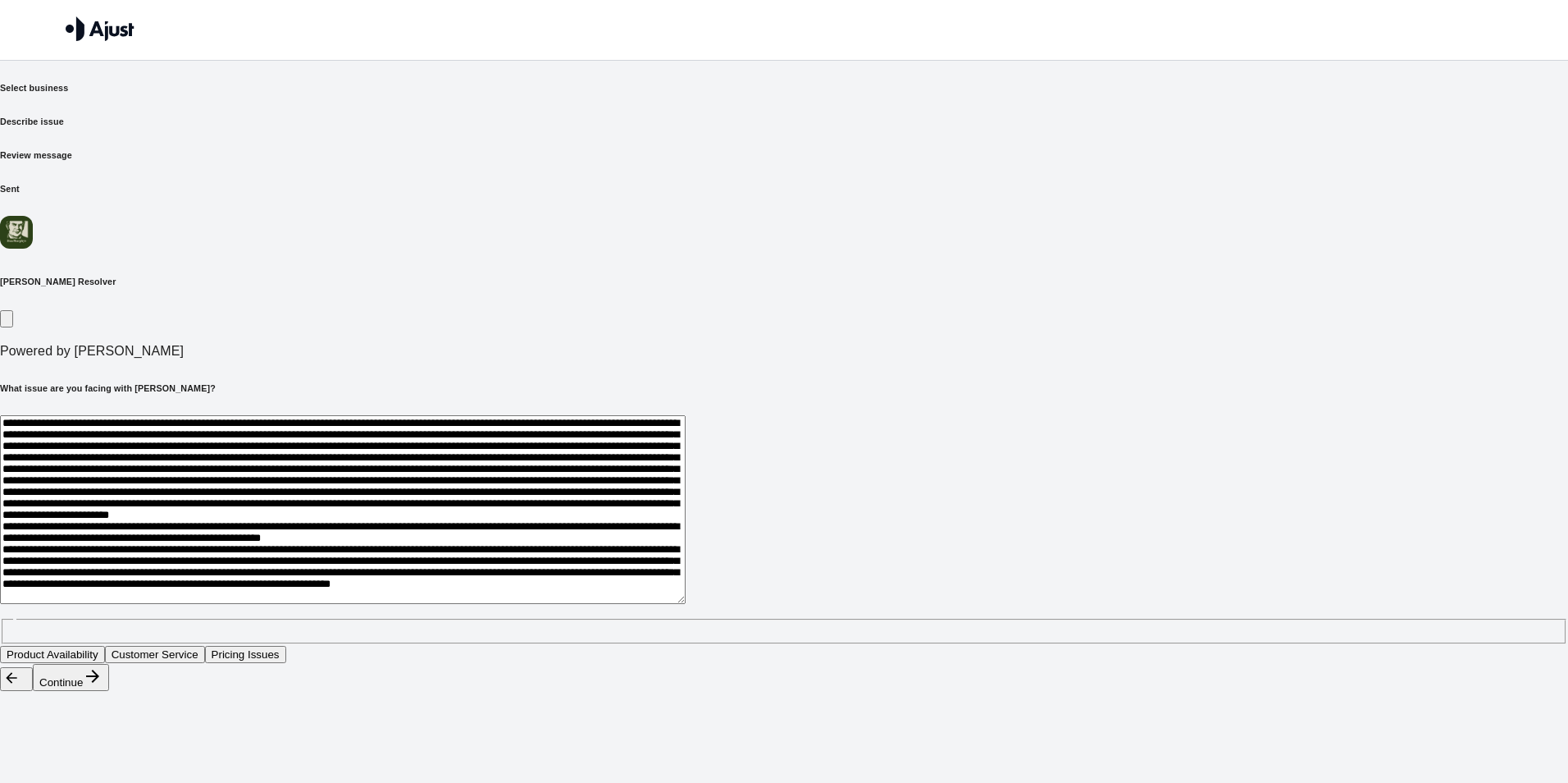
scroll to position [227, 0]
click at [450, 415] on textarea at bounding box center [343, 509] width 685 height 189
click at [685, 415] on textarea at bounding box center [343, 509] width 685 height 189
click at [685, 434] on textarea at bounding box center [343, 509] width 685 height 189
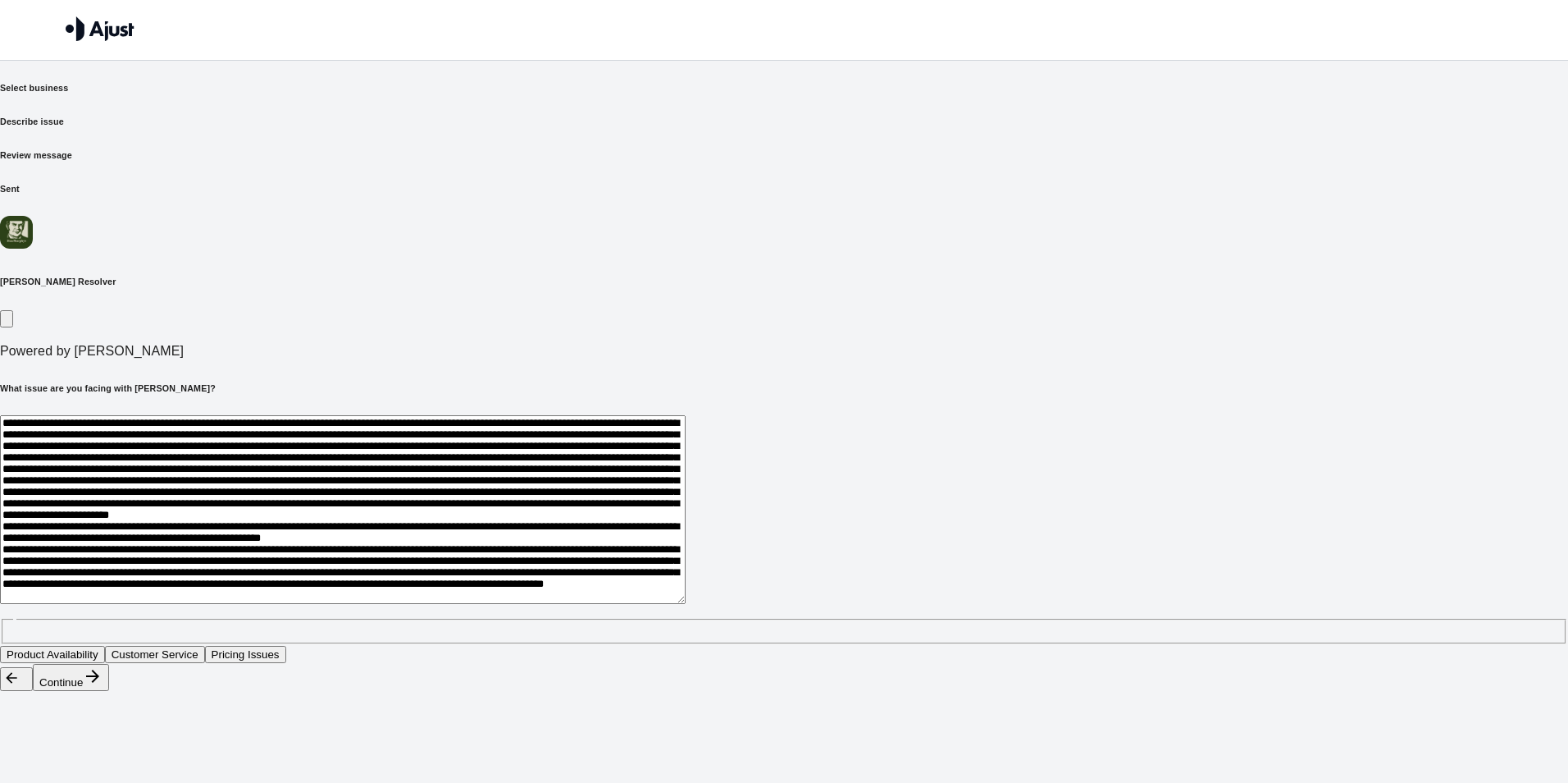
scroll to position [245, 0]
drag, startPoint x: 574, startPoint y: 468, endPoint x: 536, endPoint y: 471, distance: 38.1
click at [536, 471] on textarea at bounding box center [343, 509] width 685 height 189
click at [685, 470] on textarea at bounding box center [343, 509] width 685 height 189
click at [611, 494] on textarea at bounding box center [343, 509] width 685 height 189
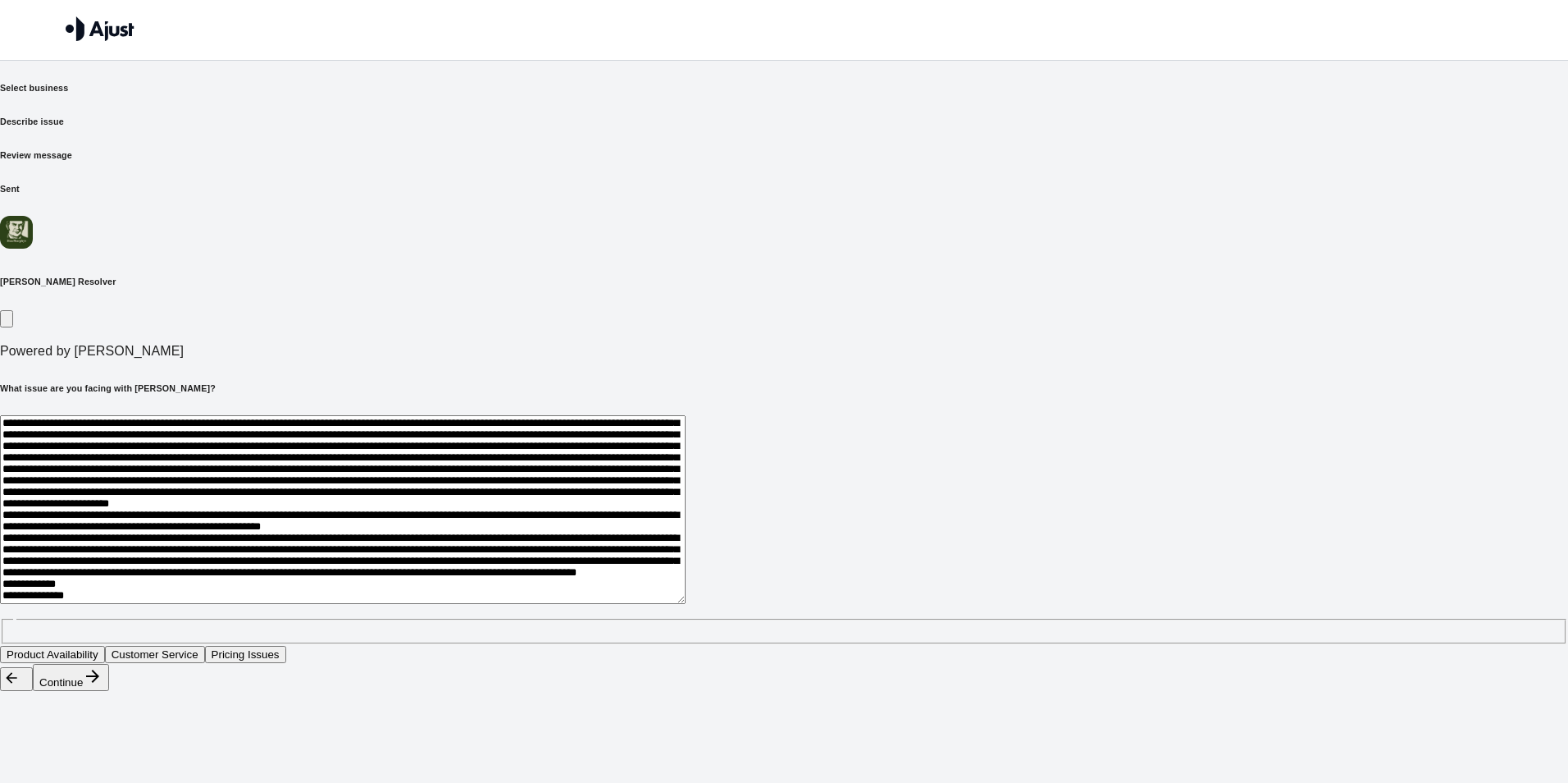
scroll to position [301, 0]
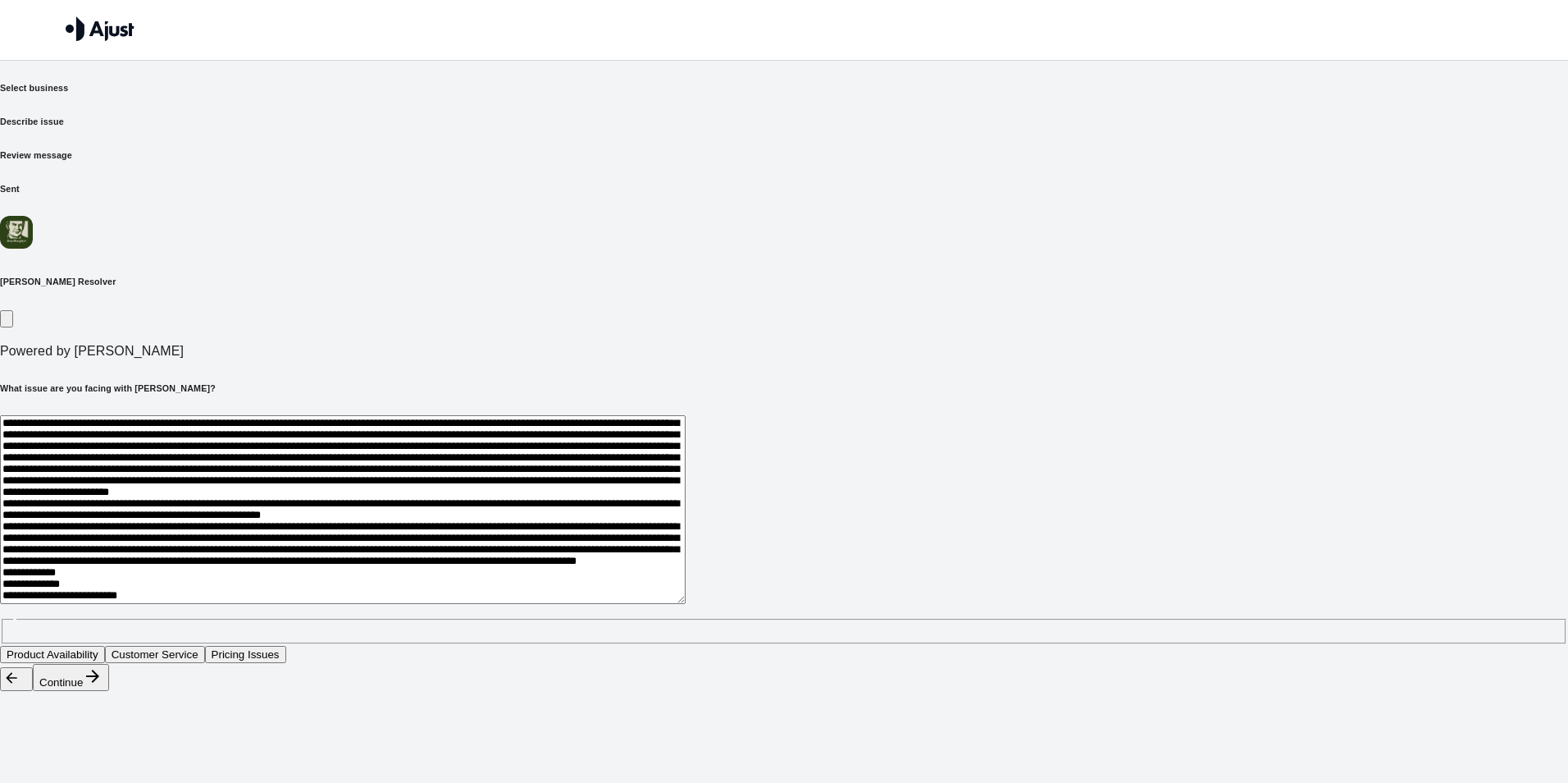
click at [524, 489] on textarea at bounding box center [343, 509] width 685 height 189
click at [635, 491] on textarea at bounding box center [343, 509] width 685 height 189
click at [685, 417] on textarea at bounding box center [343, 509] width 685 height 189
drag, startPoint x: 811, startPoint y: 414, endPoint x: 801, endPoint y: 417, distance: 10.4
click at [685, 417] on textarea at bounding box center [343, 509] width 685 height 189
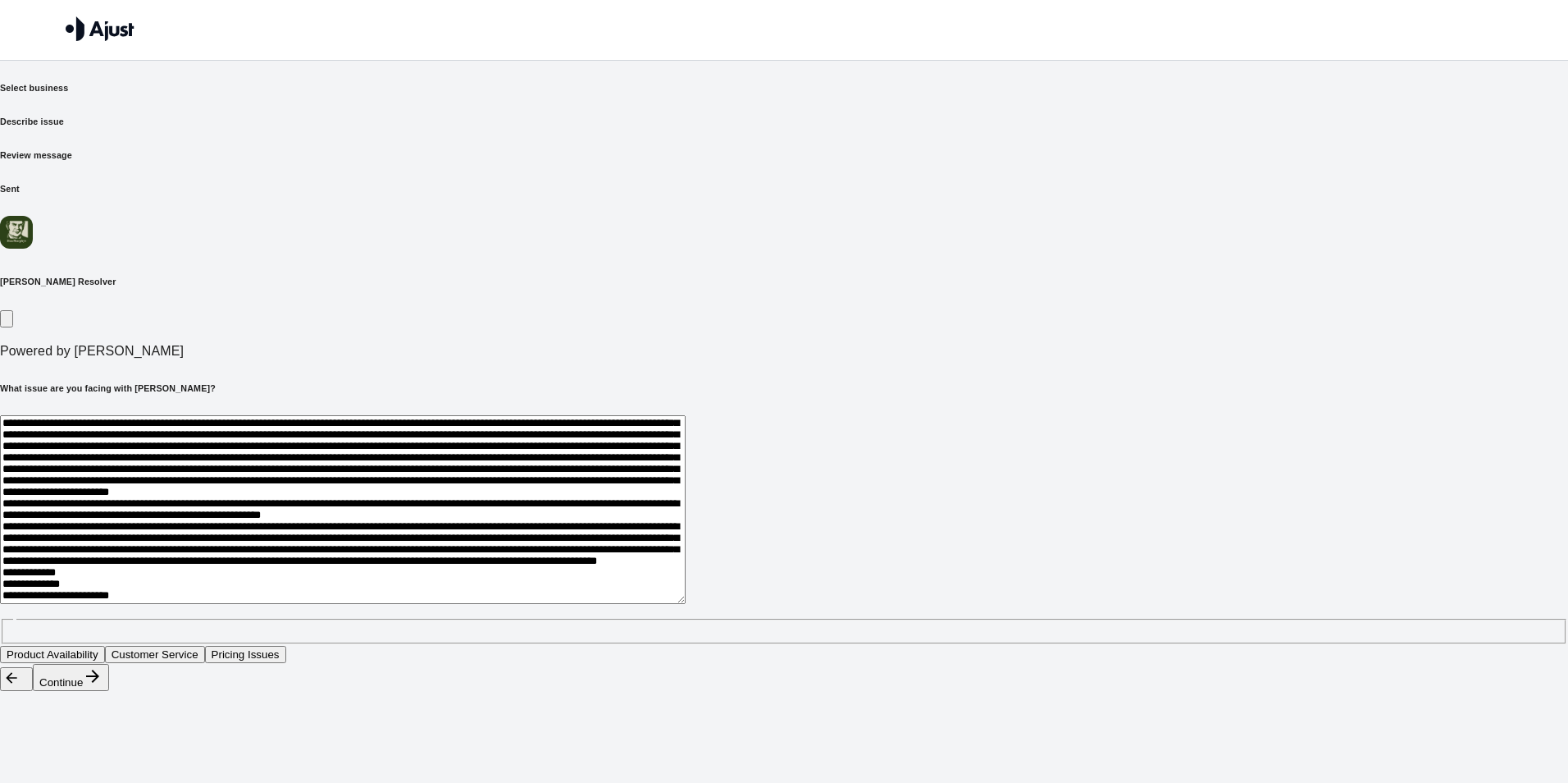
click at [685, 415] on textarea at bounding box center [343, 509] width 685 height 189
click at [685, 417] on textarea at bounding box center [343, 509] width 685 height 189
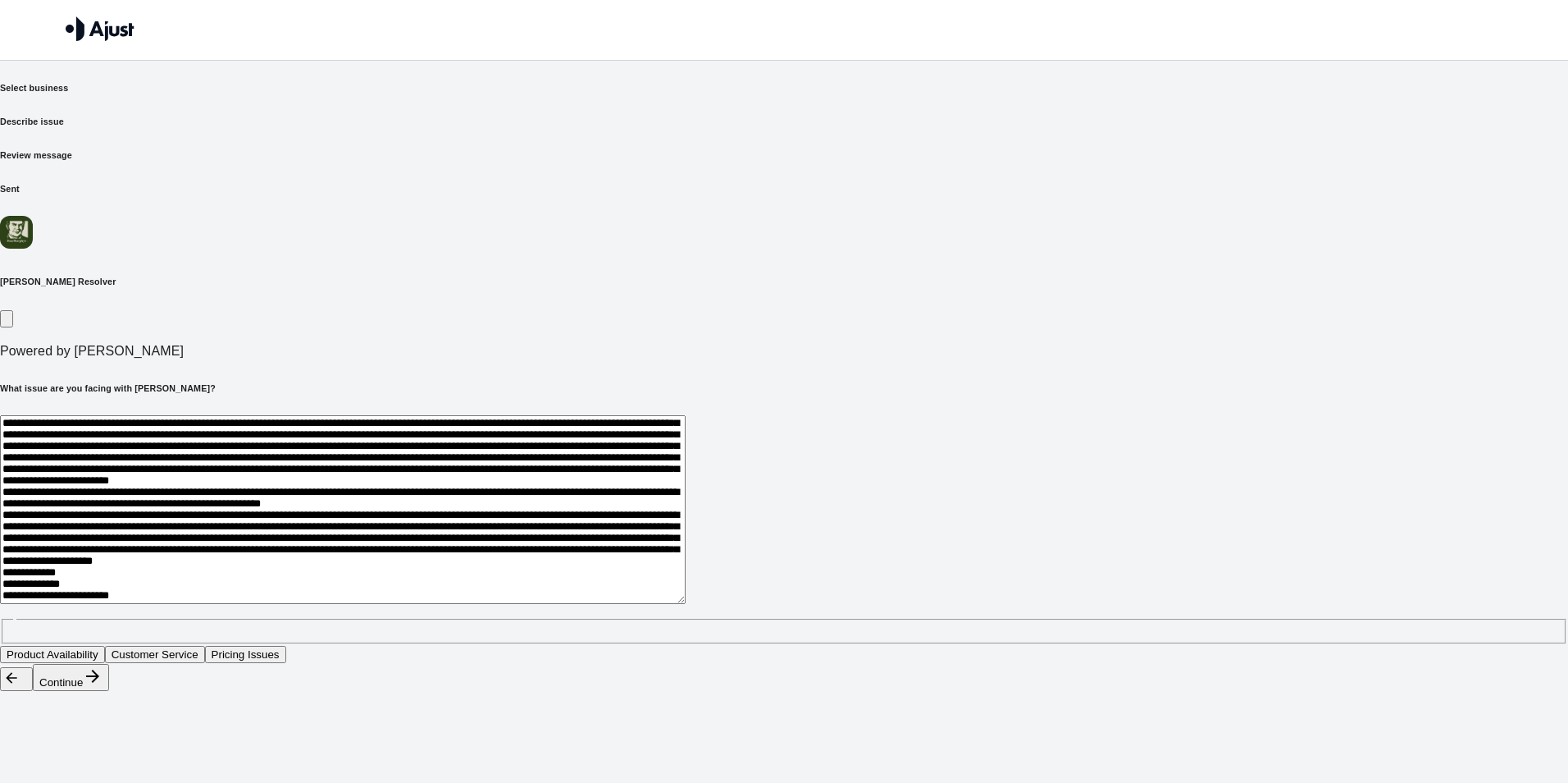
drag, startPoint x: 652, startPoint y: 434, endPoint x: 631, endPoint y: 433, distance: 21.0
click at [631, 433] on textarea at bounding box center [343, 509] width 685 height 189
drag, startPoint x: 685, startPoint y: 431, endPoint x: 627, endPoint y: 434, distance: 58.1
click at [627, 434] on textarea at bounding box center [343, 509] width 685 height 189
click at [685, 435] on textarea at bounding box center [343, 509] width 685 height 189
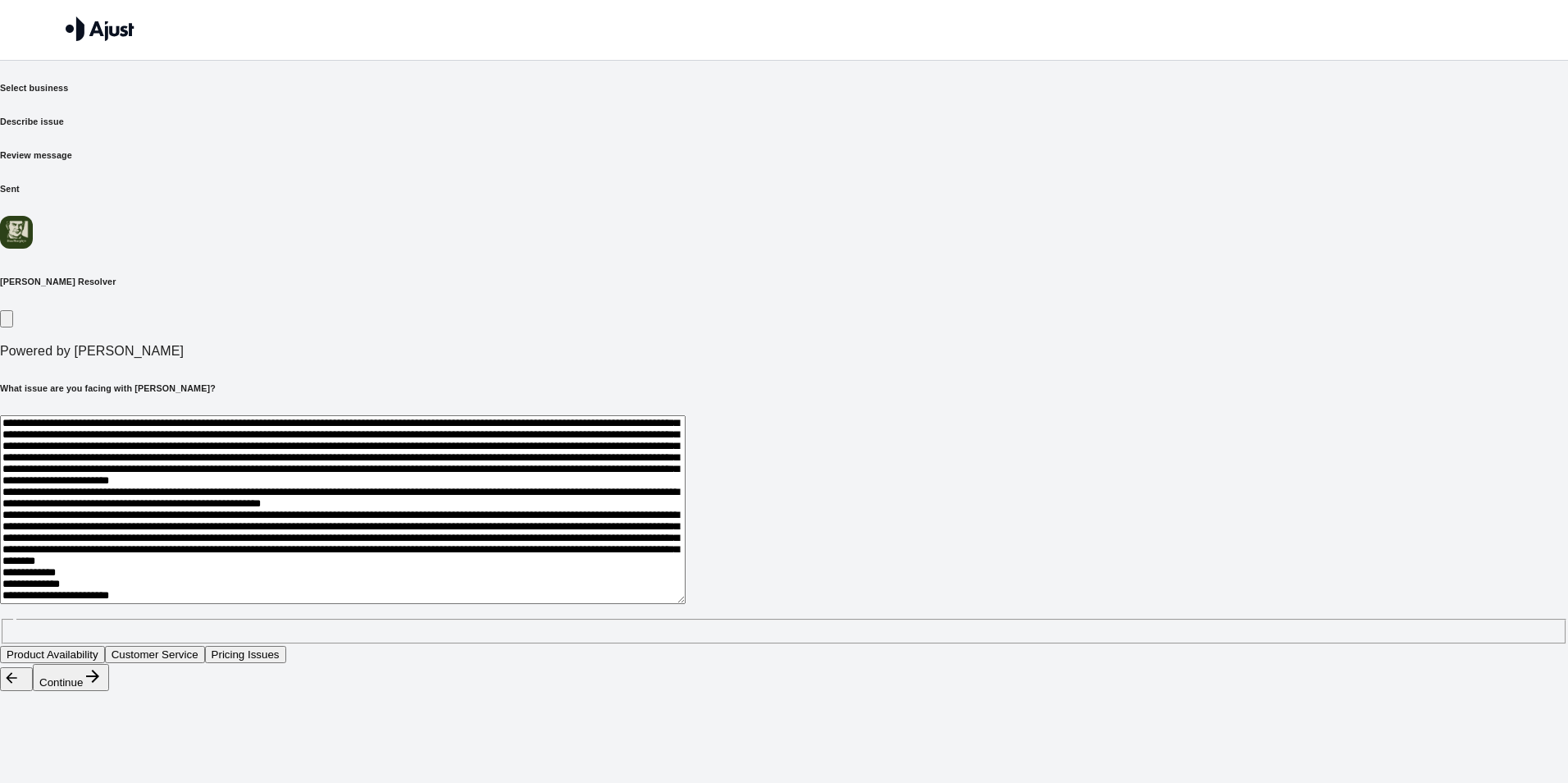
paste textarea "**********"
click at [685, 435] on textarea at bounding box center [343, 509] width 685 height 189
click at [685, 436] on textarea at bounding box center [343, 509] width 685 height 189
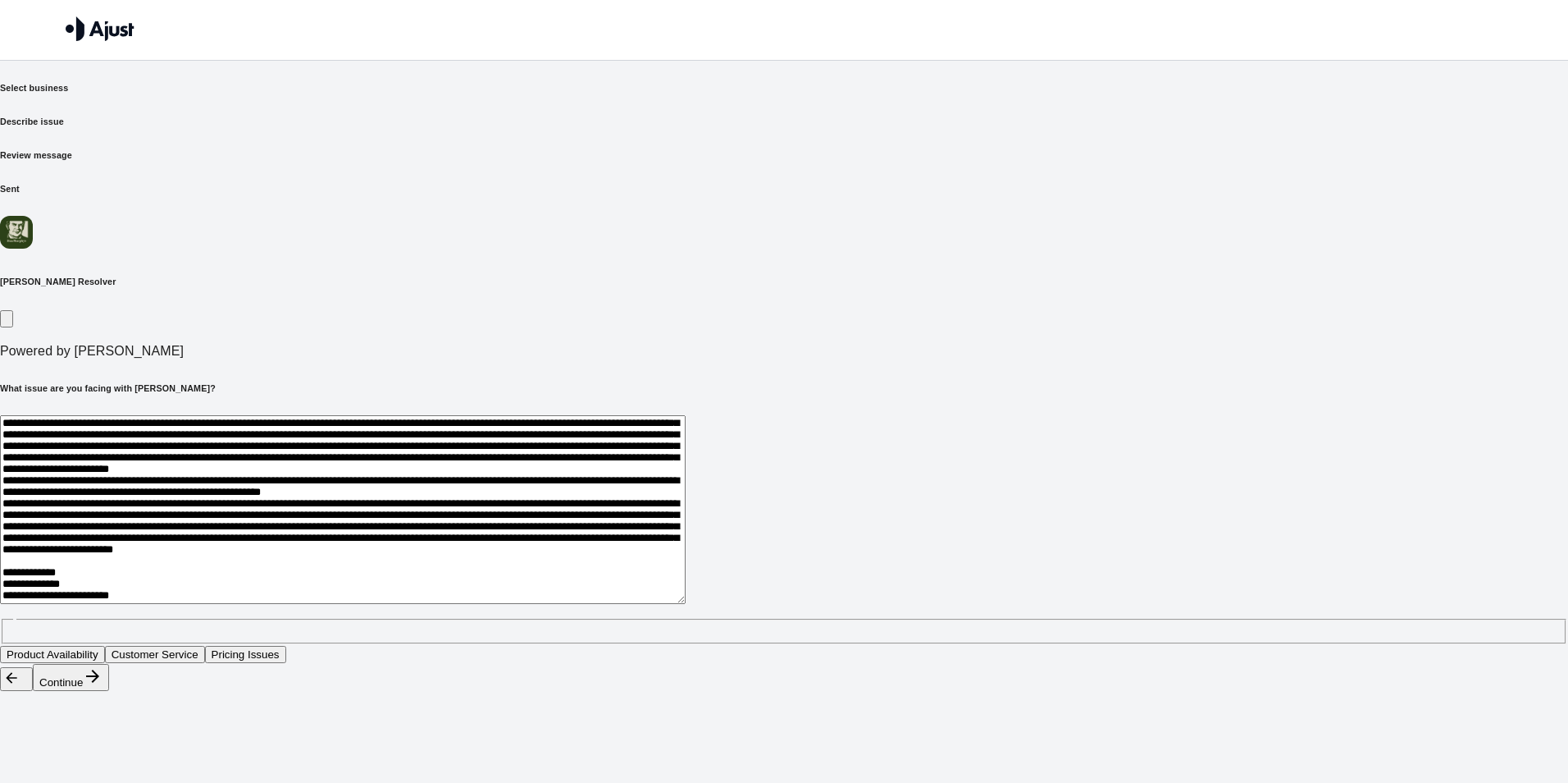
scroll to position [320, 0]
click at [662, 415] on textarea at bounding box center [343, 509] width 685 height 189
click at [586, 415] on textarea at bounding box center [343, 509] width 685 height 189
click at [593, 415] on textarea at bounding box center [343, 509] width 685 height 189
click at [654, 415] on textarea at bounding box center [343, 509] width 685 height 189
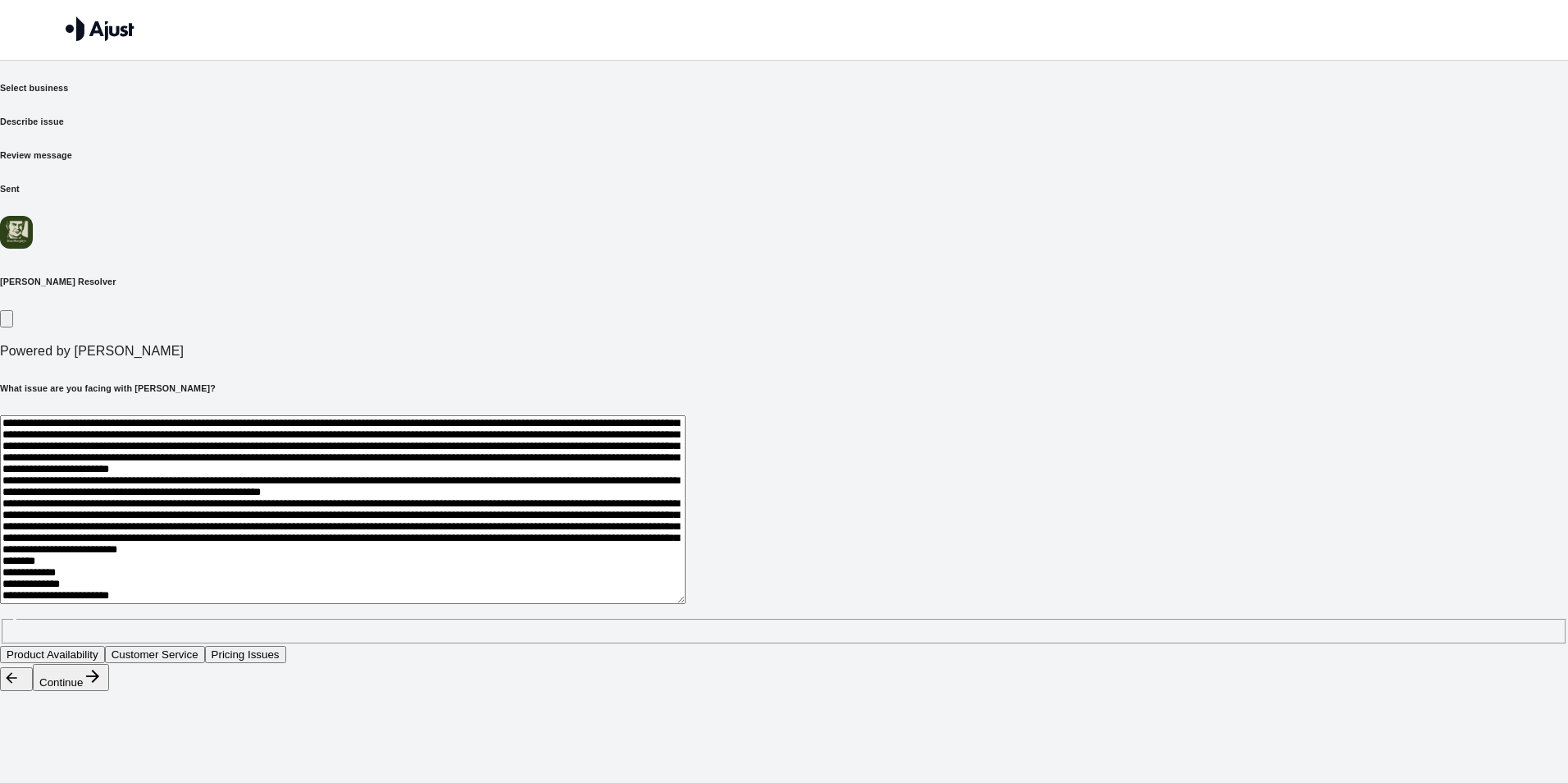
drag, startPoint x: 965, startPoint y: 359, endPoint x: 922, endPoint y: 359, distance: 43.0
click at [685, 415] on textarea at bounding box center [343, 509] width 685 height 189
click at [685, 433] on textarea at bounding box center [343, 509] width 685 height 189
drag, startPoint x: 965, startPoint y: 359, endPoint x: 918, endPoint y: 364, distance: 47.3
click at [685, 415] on textarea at bounding box center [343, 509] width 685 height 189
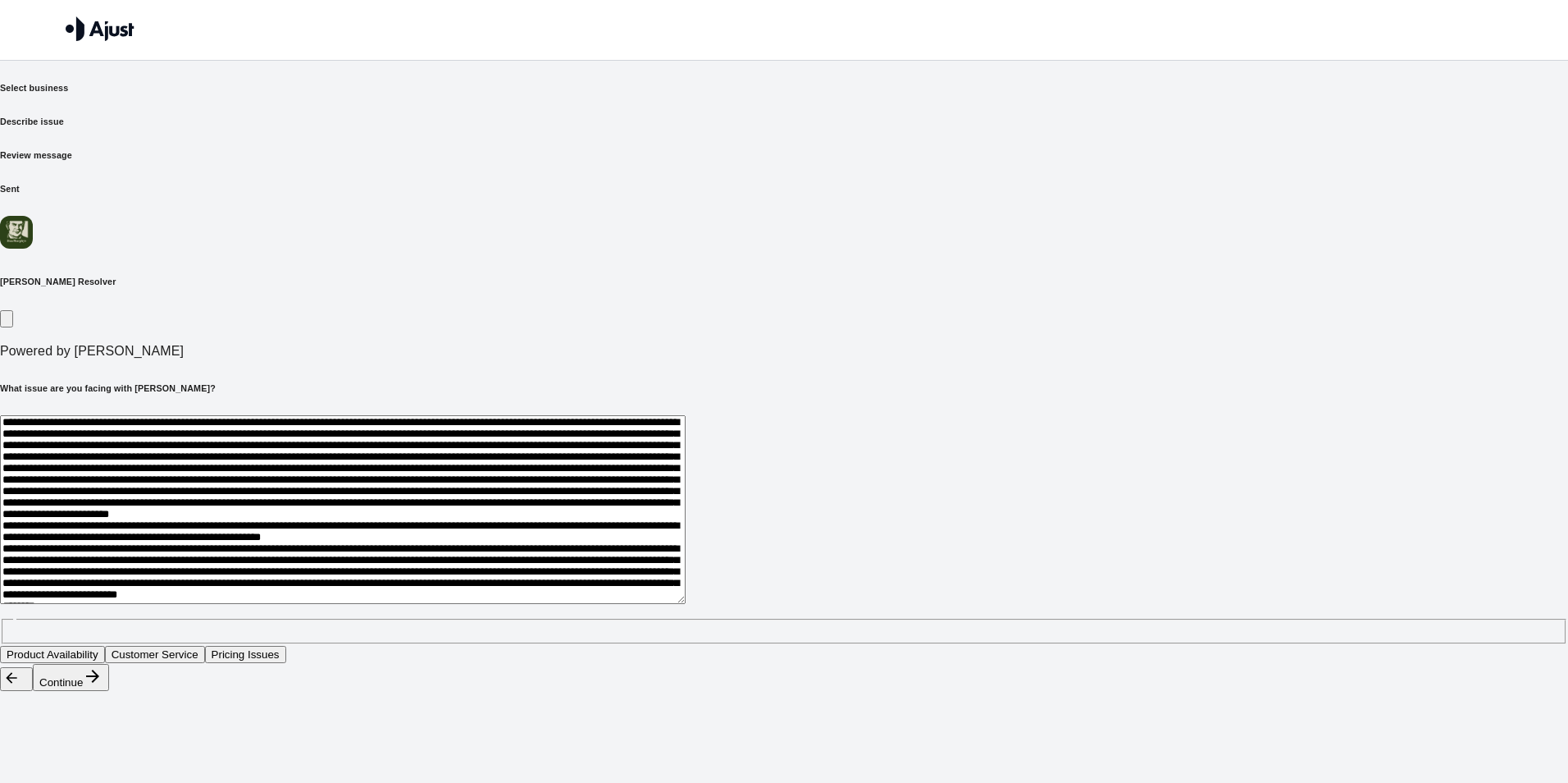
scroll to position [0, 0]
click at [449, 415] on textarea at bounding box center [343, 509] width 685 height 189
drag, startPoint x: 600, startPoint y: 434, endPoint x: 491, endPoint y: 436, distance: 109.0
click at [491, 436] on textarea at bounding box center [343, 509] width 685 height 189
drag, startPoint x: 491, startPoint y: 436, endPoint x: 809, endPoint y: 360, distance: 327.0
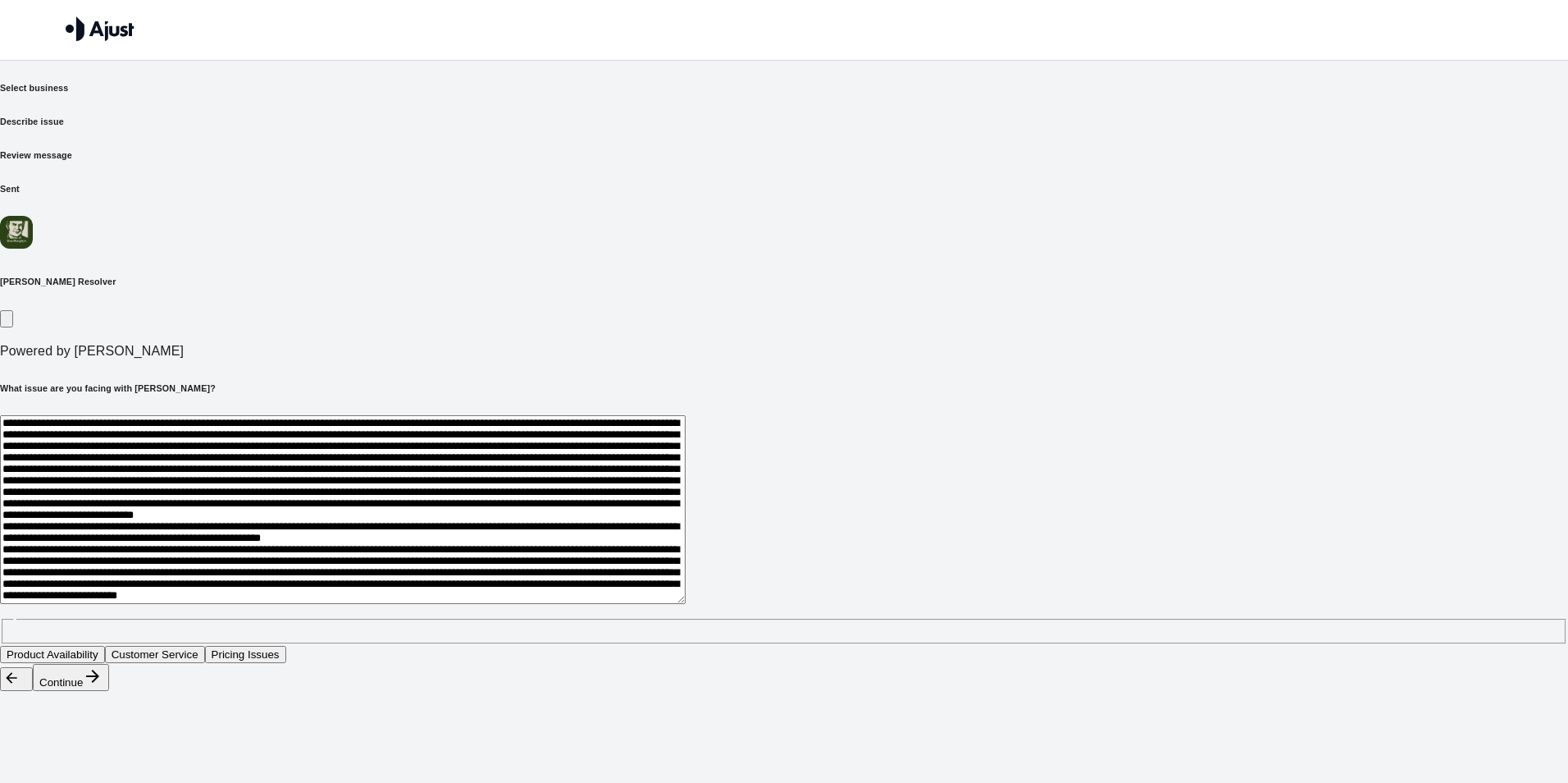
click at [685, 415] on textarea at bounding box center [343, 509] width 685 height 189
click at [685, 456] on textarea at bounding box center [343, 509] width 685 height 189
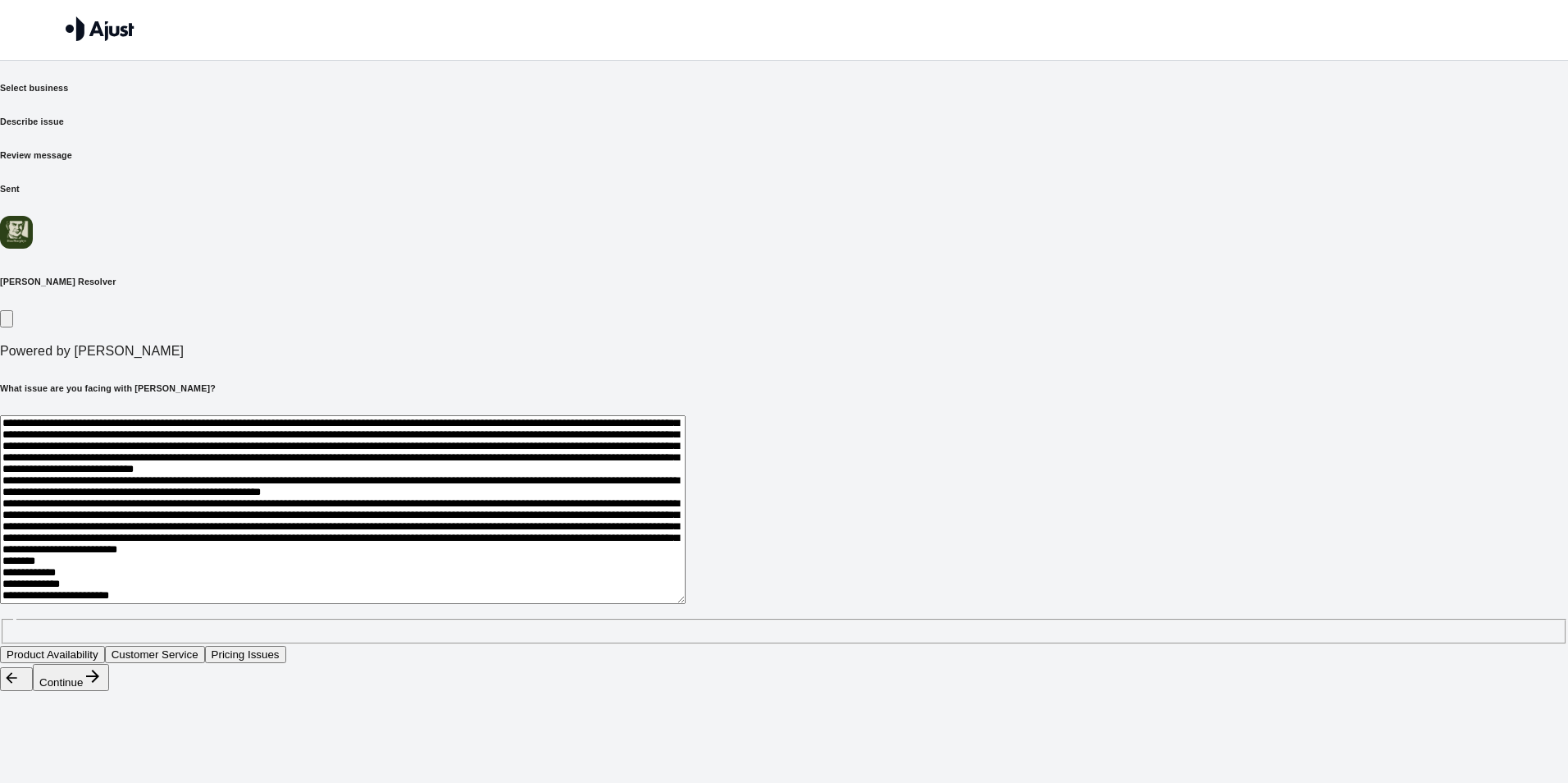
scroll to position [98, 0]
click at [685, 444] on textarea at bounding box center [343, 509] width 685 height 189
click at [685, 447] on textarea at bounding box center [343, 509] width 685 height 189
click at [647, 488] on textarea at bounding box center [343, 509] width 685 height 189
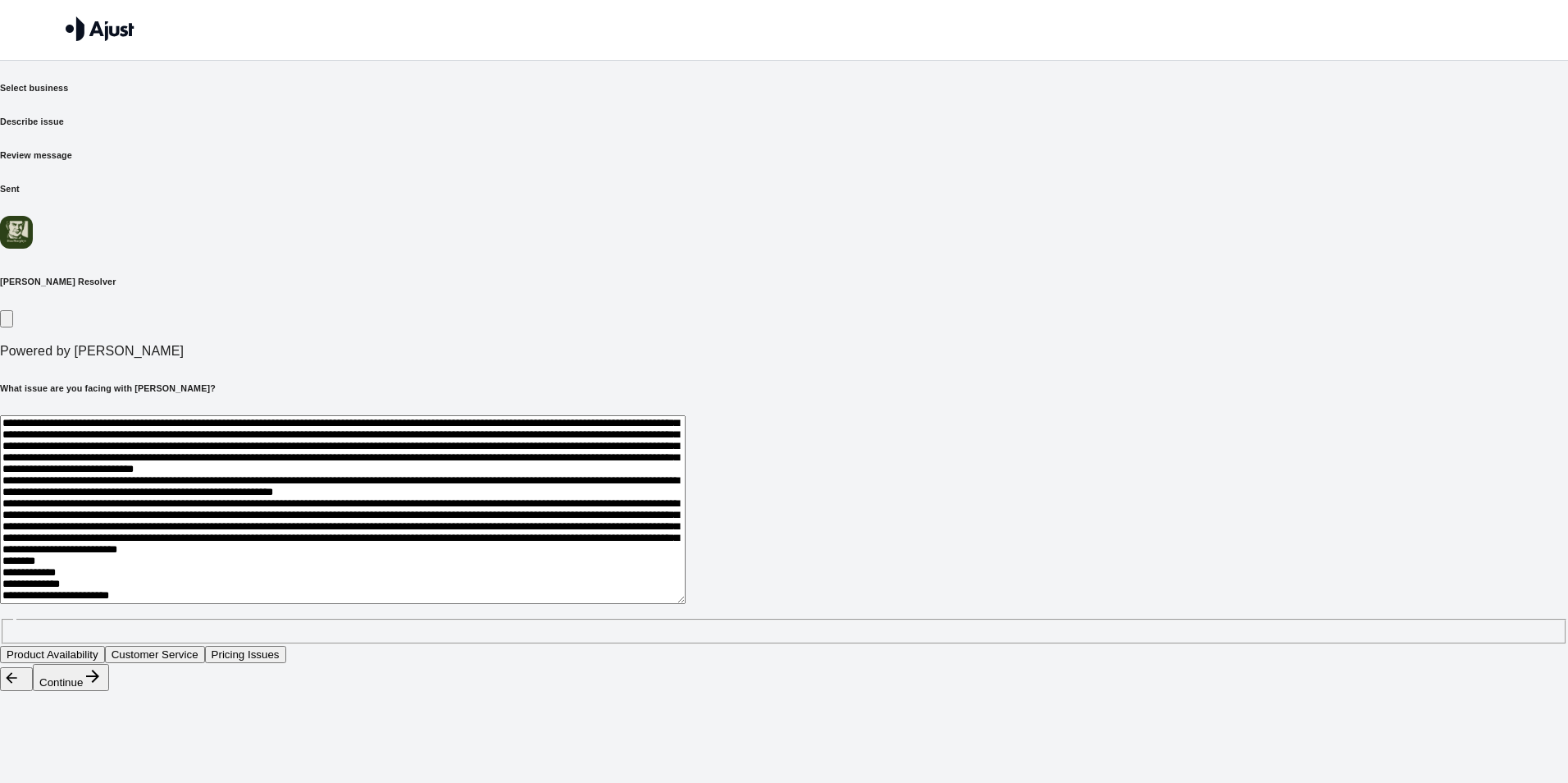
click at [666, 415] on textarea at bounding box center [343, 509] width 685 height 189
click at [685, 458] on textarea at bounding box center [343, 509] width 685 height 189
click at [685, 415] on textarea at bounding box center [343, 509] width 685 height 189
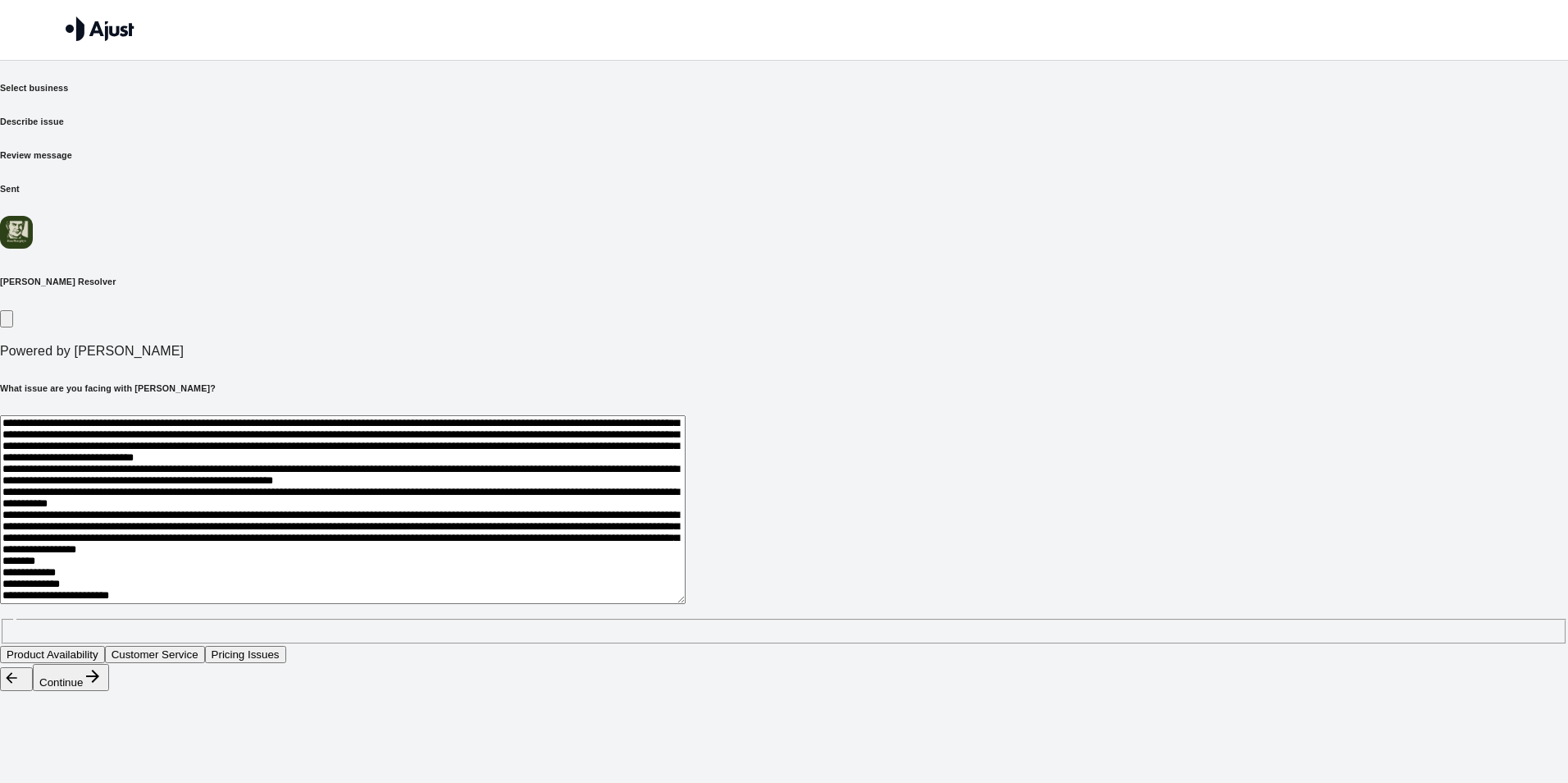
scroll to position [0, 0]
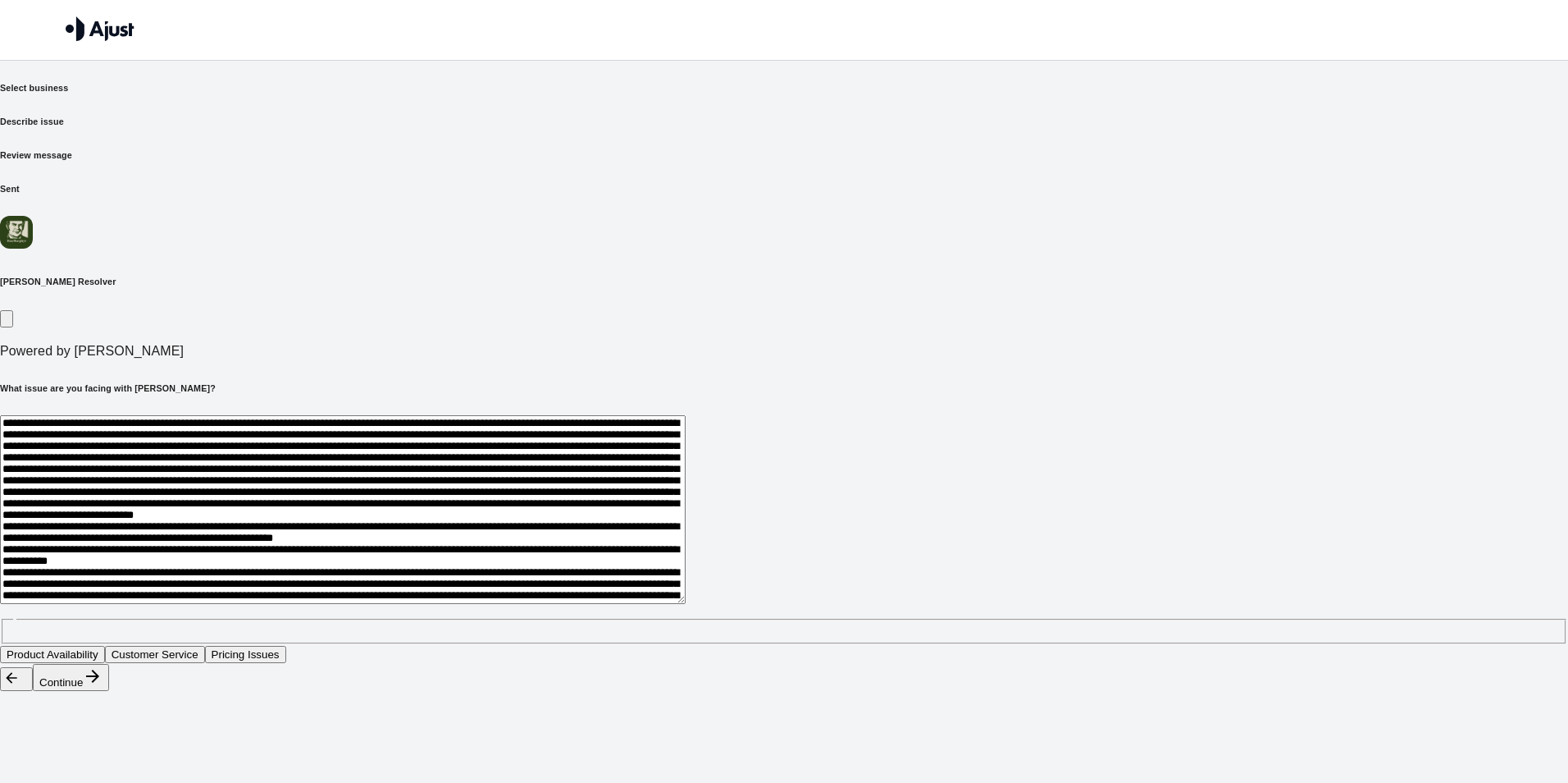
drag, startPoint x: 634, startPoint y: 487, endPoint x: 437, endPoint y: 322, distance: 257.0
click at [437, 415] on div "* ​" at bounding box center [784, 529] width 1568 height 228
type textarea "**********"
drag, startPoint x: 994, startPoint y: 584, endPoint x: 1016, endPoint y: 572, distance: 25.1
click at [995, 584] on div "[PERSON_NAME] Resolver Powered by [PERSON_NAME] What issue are you facing with …" at bounding box center [784, 440] width 1568 height 448
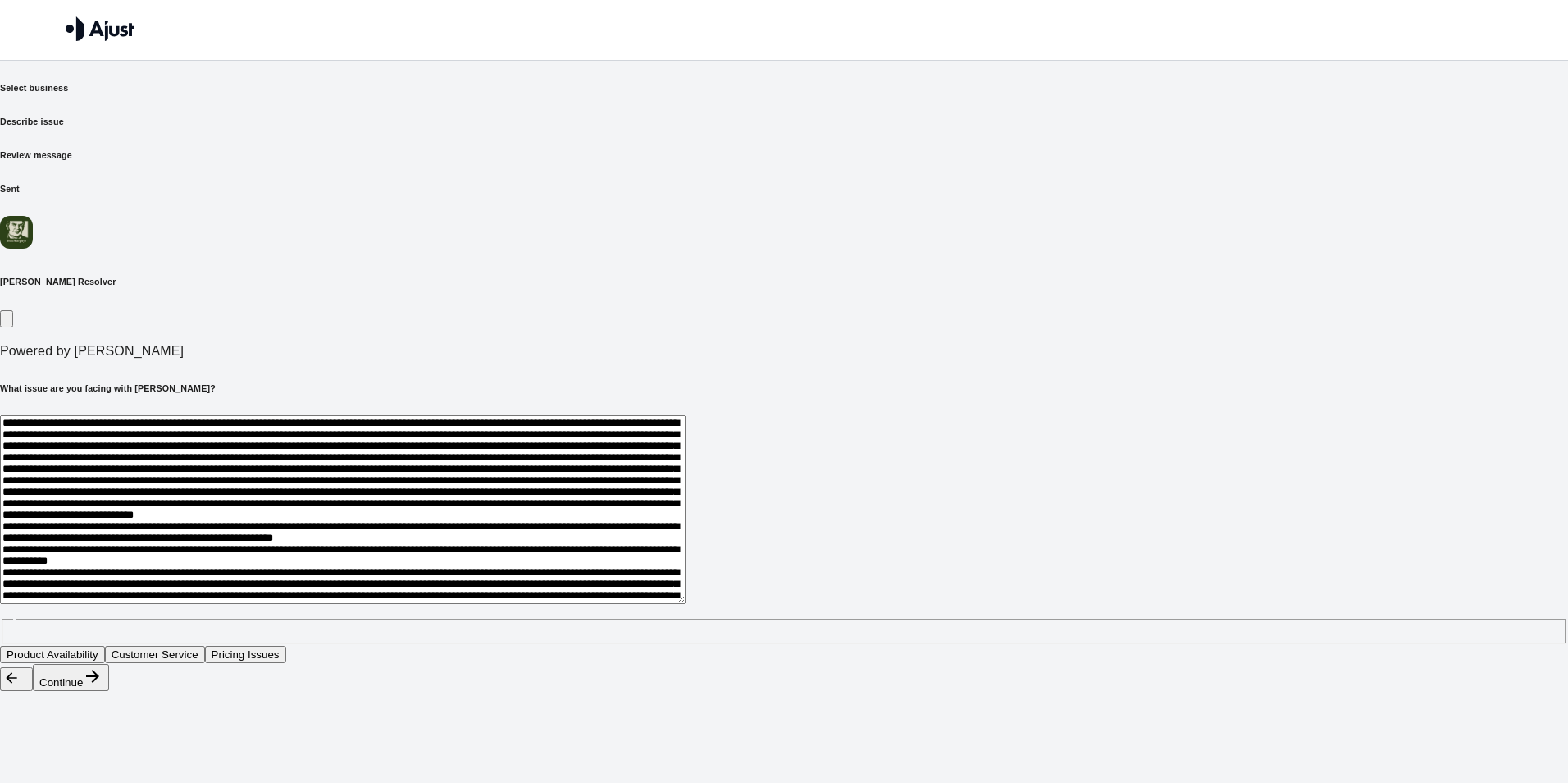
click at [205, 646] on button "Customer Service" at bounding box center [155, 655] width 100 height 18
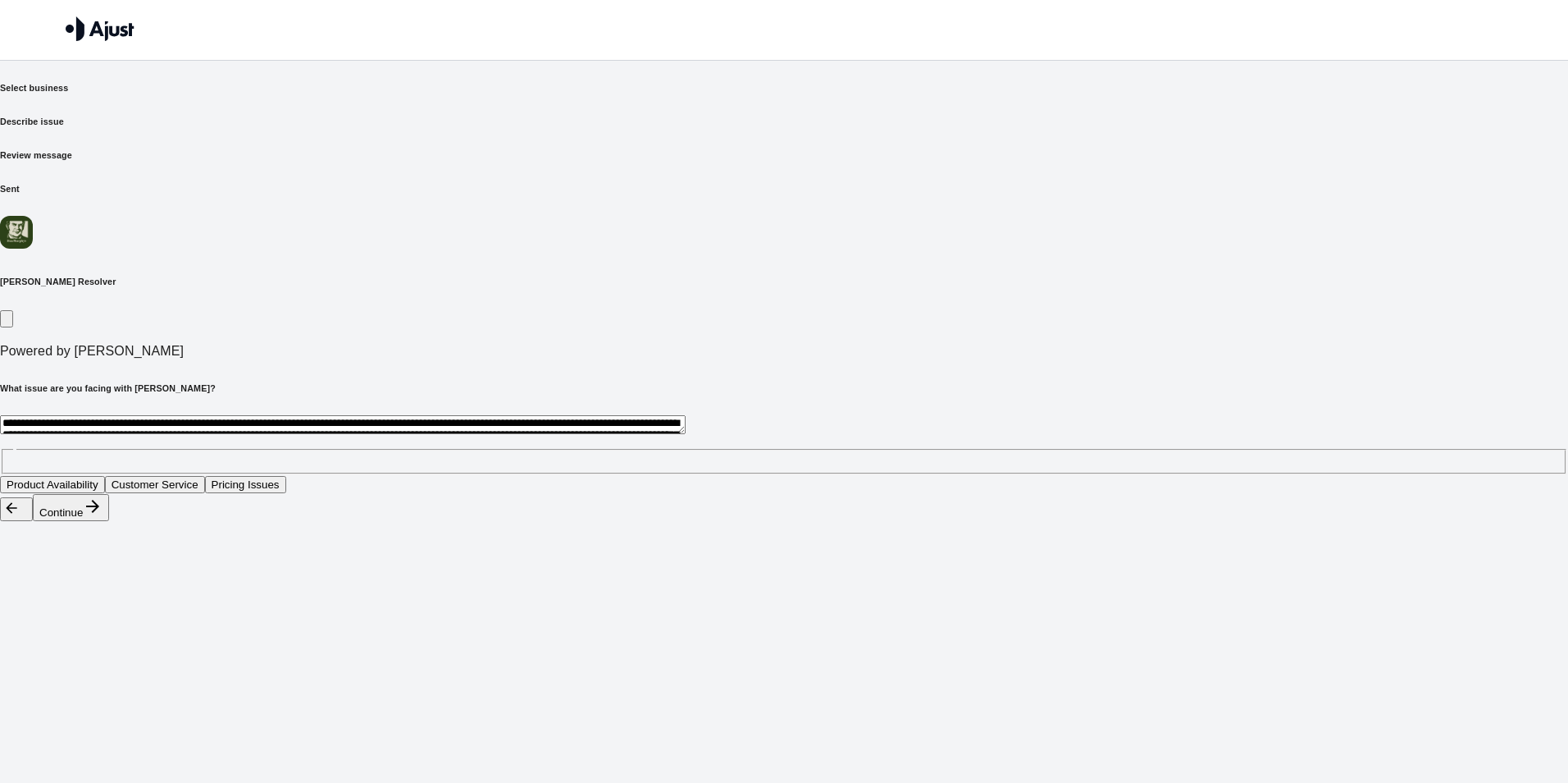
click at [109, 521] on button "Continue" at bounding box center [70, 507] width 76 height 27
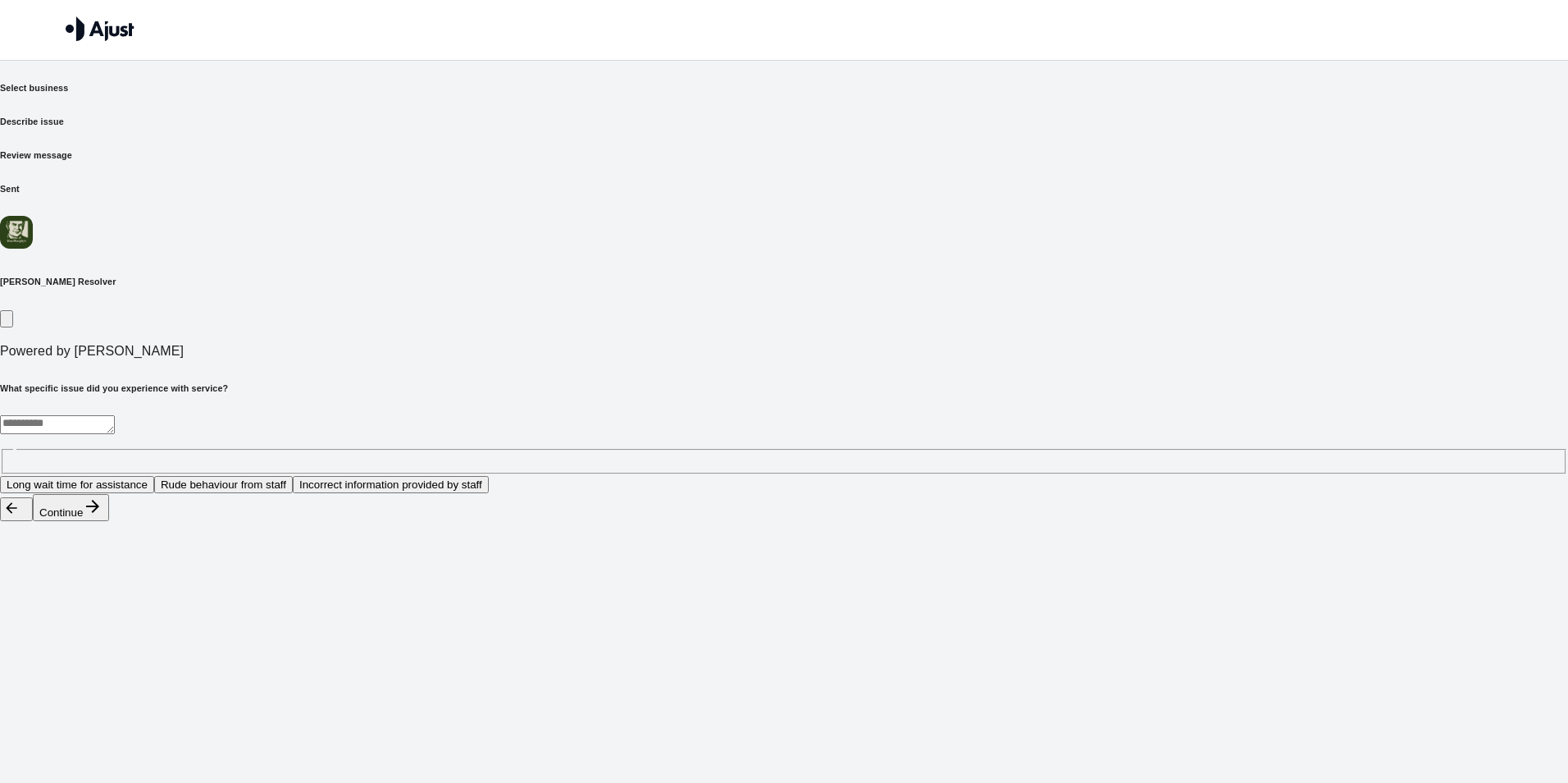
click at [115, 415] on textarea at bounding box center [57, 424] width 115 height 18
paste textarea "**********"
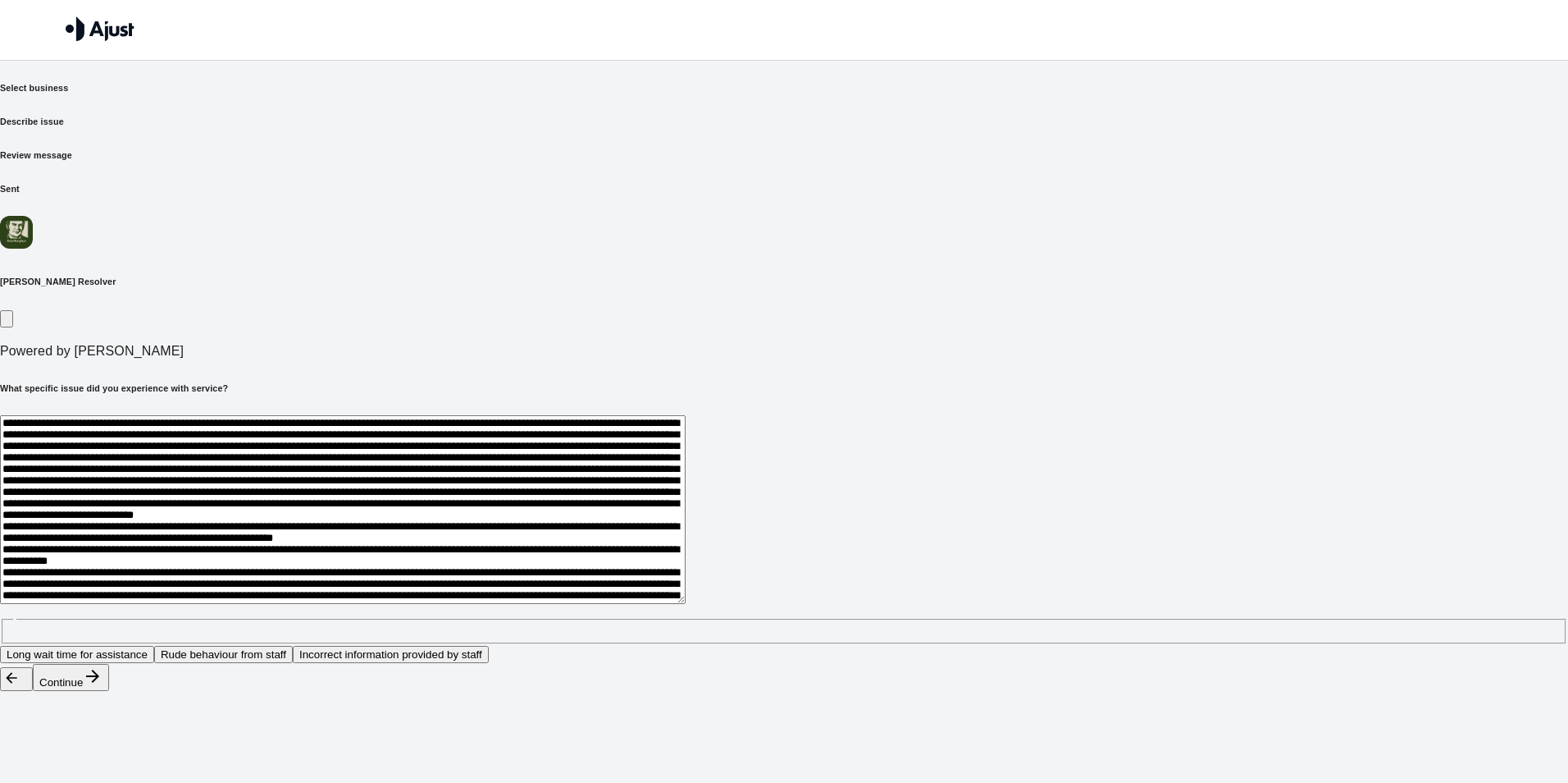
type textarea "**********"
click at [109, 691] on button "Continue" at bounding box center [70, 677] width 76 height 27
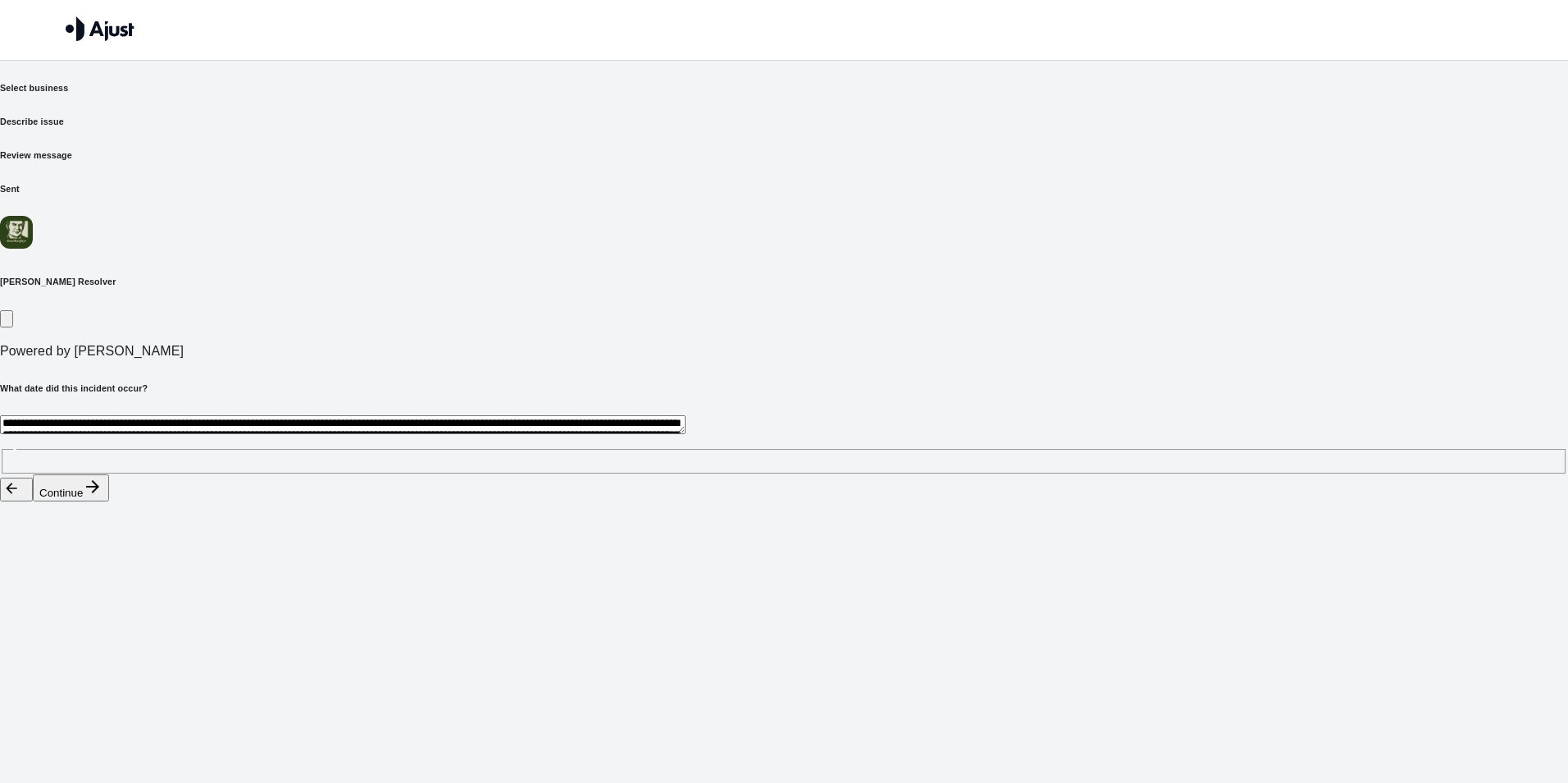
click at [479, 415] on div "* ​" at bounding box center [784, 444] width 1568 height 59
click at [462, 415] on textarea at bounding box center [343, 424] width 685 height 18
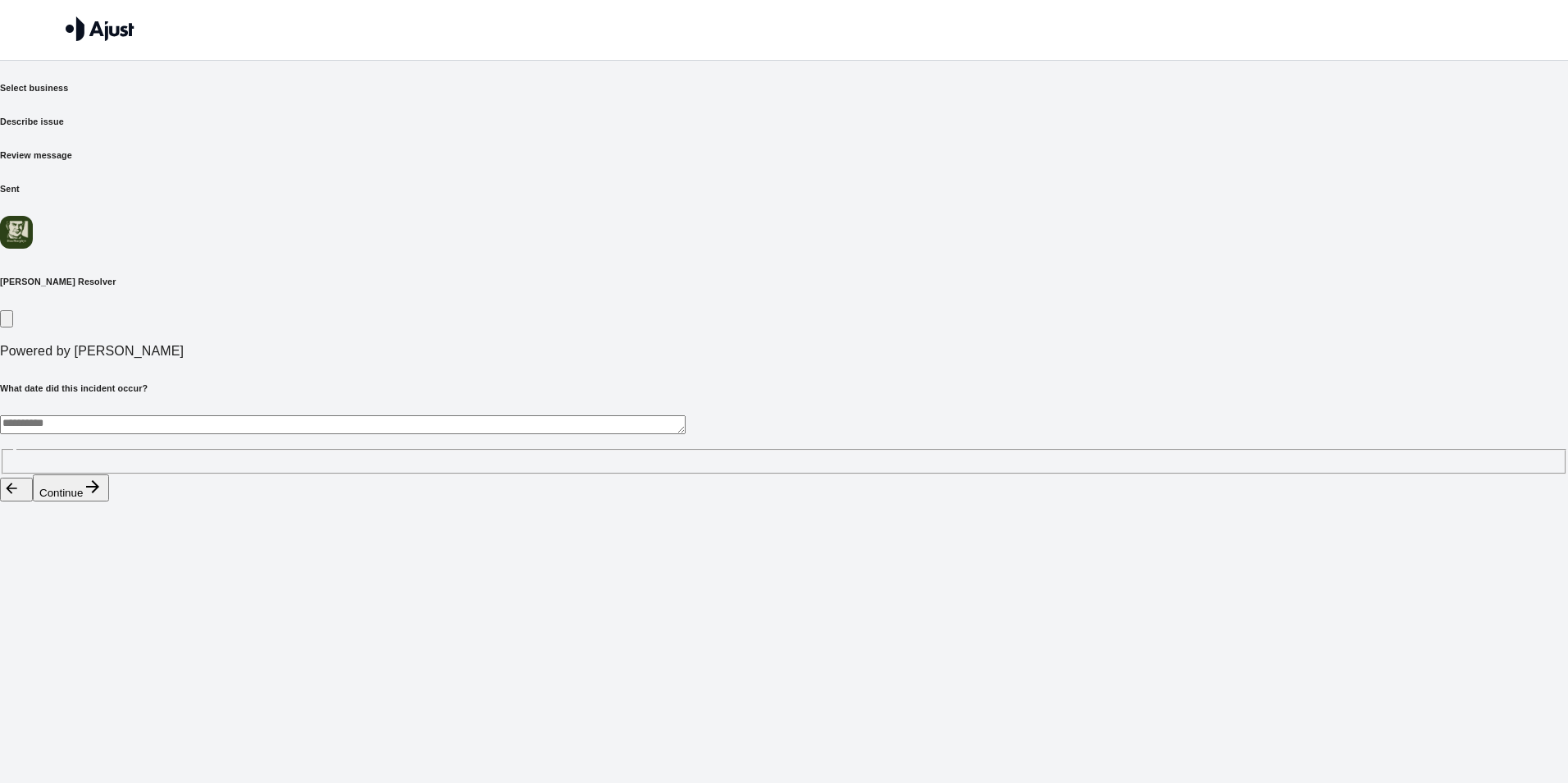
paste textarea "**********"
type textarea "**********"
click at [109, 501] on button "Continue" at bounding box center [70, 488] width 76 height 27
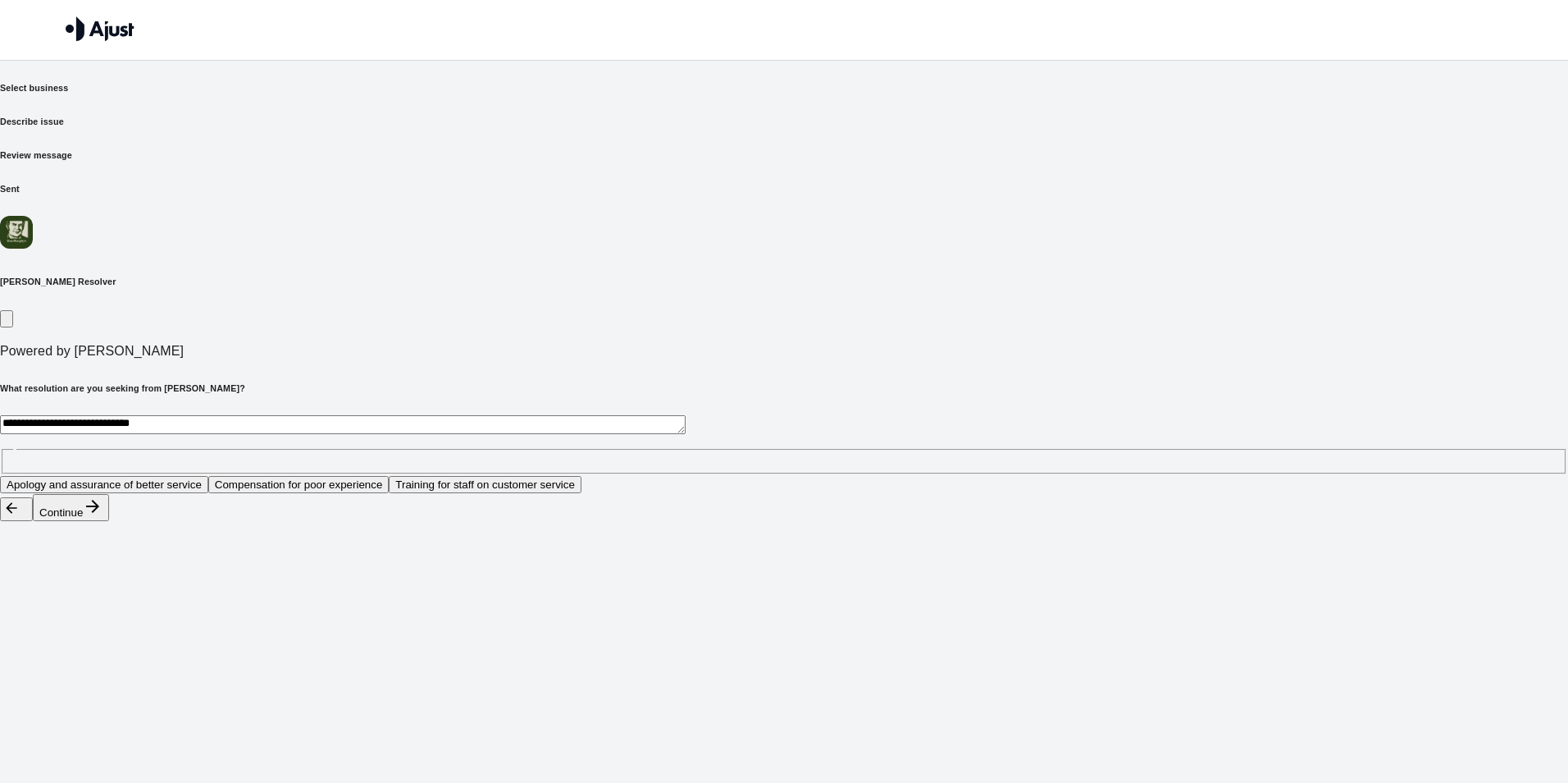
click at [208, 475] on button "Apology and assurance of better service" at bounding box center [104, 484] width 208 height 18
click at [582, 475] on button "Training for staff on customer service" at bounding box center [484, 484] width 192 height 18
drag, startPoint x: 560, startPoint y: 372, endPoint x: 595, endPoint y: 432, distance: 69.5
click at [208, 475] on button "Apology and assurance of better service" at bounding box center [104, 484] width 208 height 18
click at [109, 521] on button "Continue" at bounding box center [70, 507] width 76 height 27
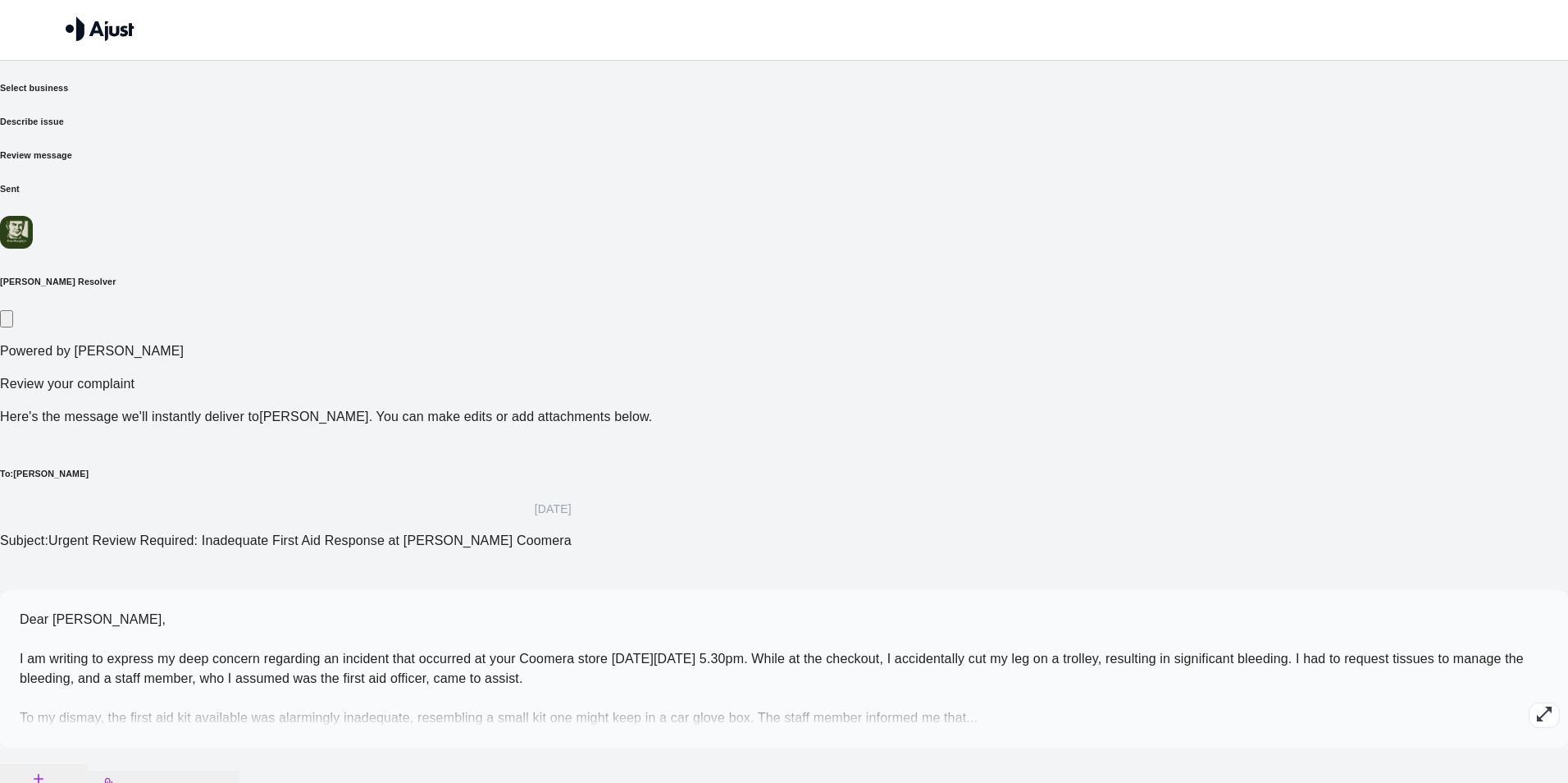
click at [1535, 704] on icon "button" at bounding box center [1544, 714] width 19 height 19
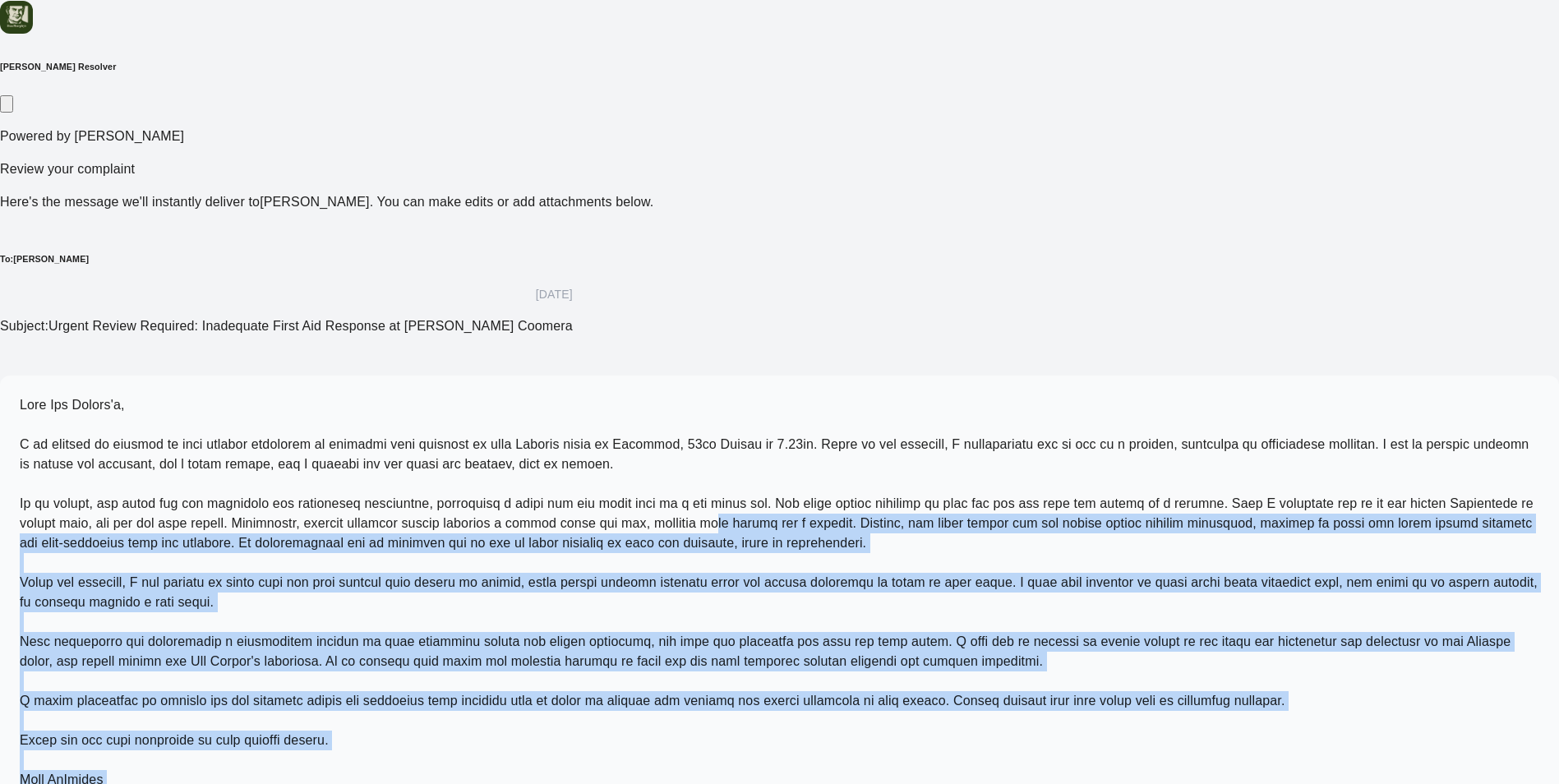
scroll to position [214, 0]
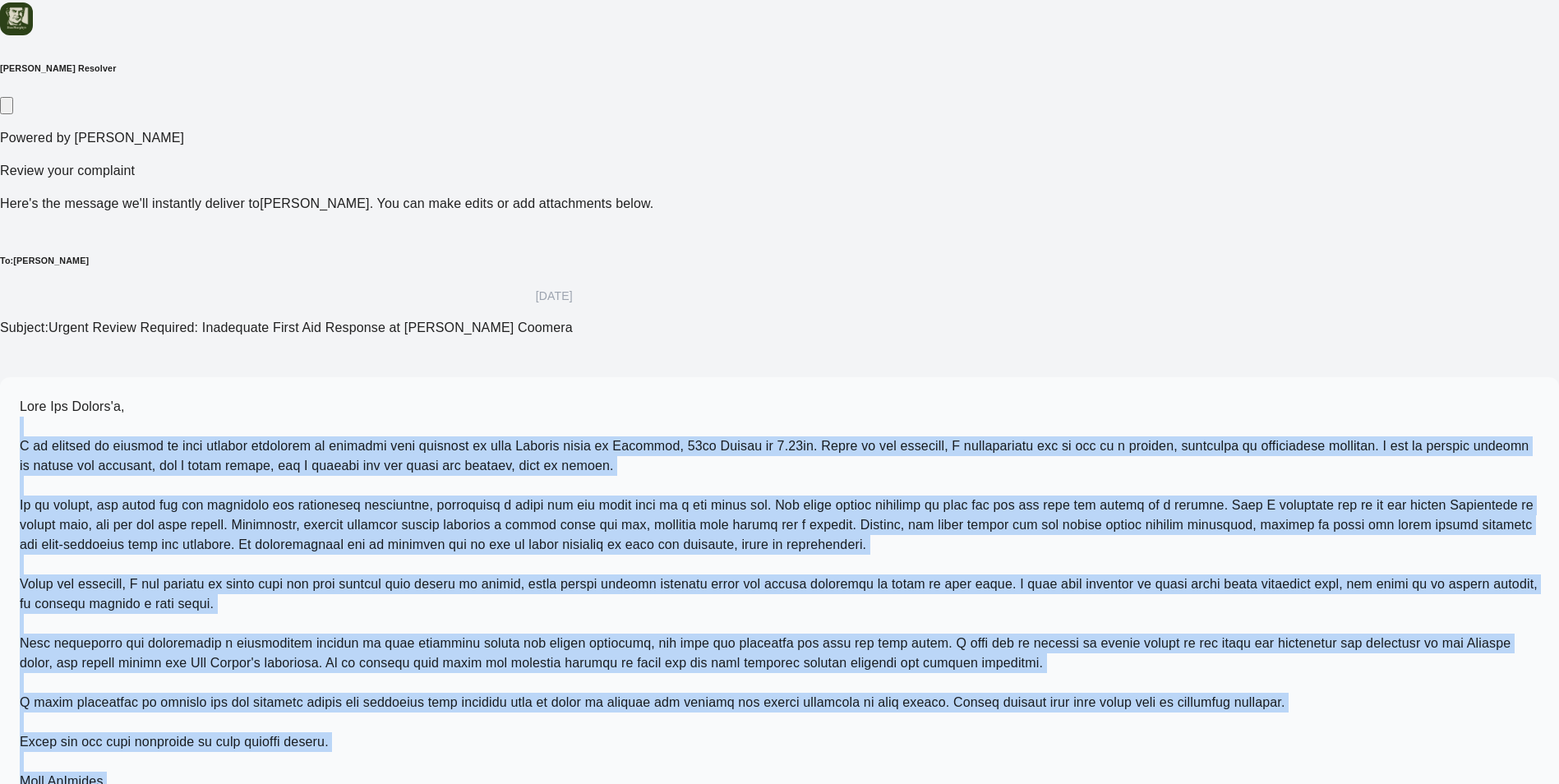
drag, startPoint x: 631, startPoint y: 618, endPoint x: 419, endPoint y: 187, distance: 480.3
click at [419, 377] on div at bounding box center [779, 613] width 1559 height 473
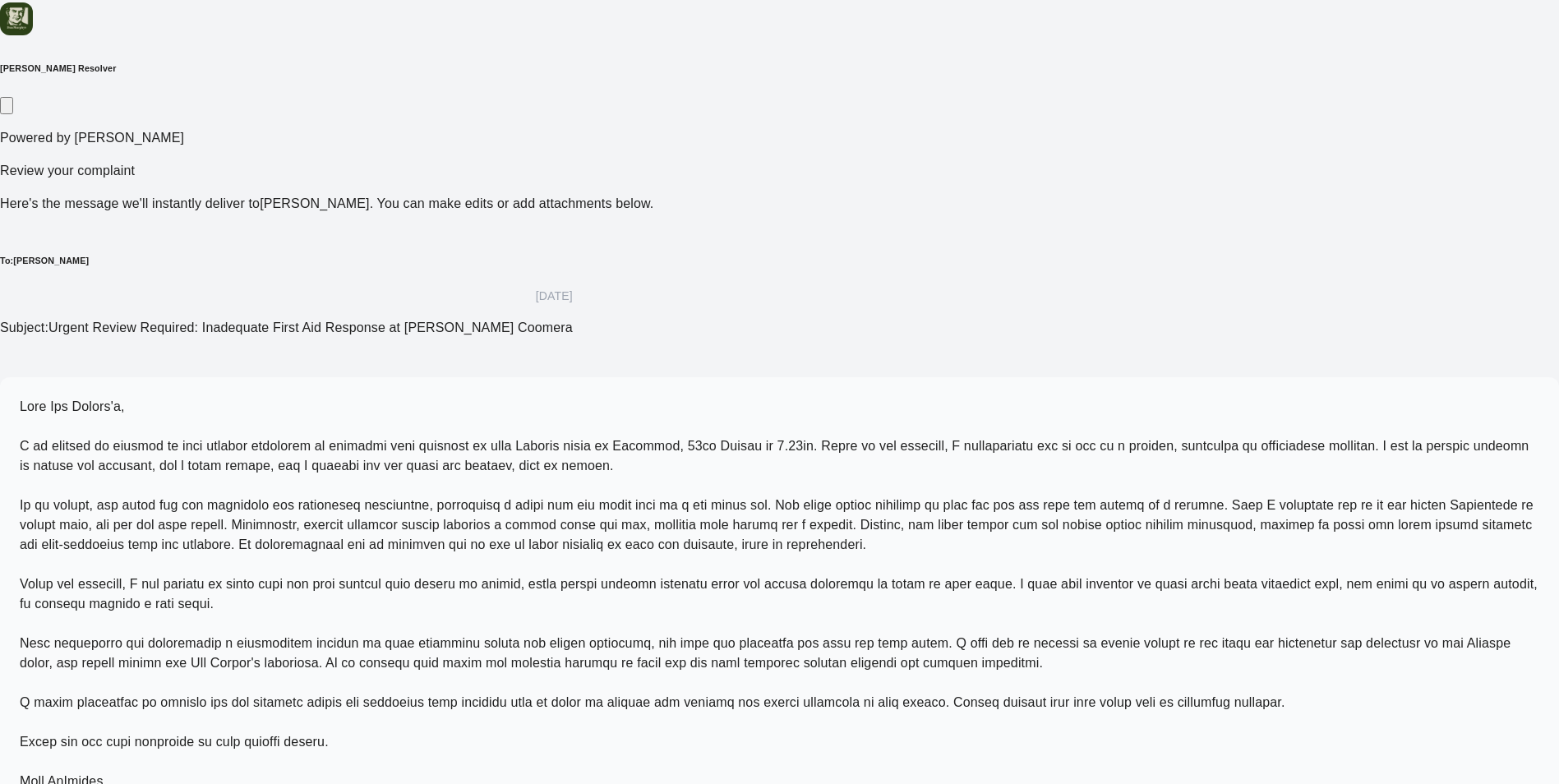
click at [610, 397] on p at bounding box center [779, 613] width 1519 height 434
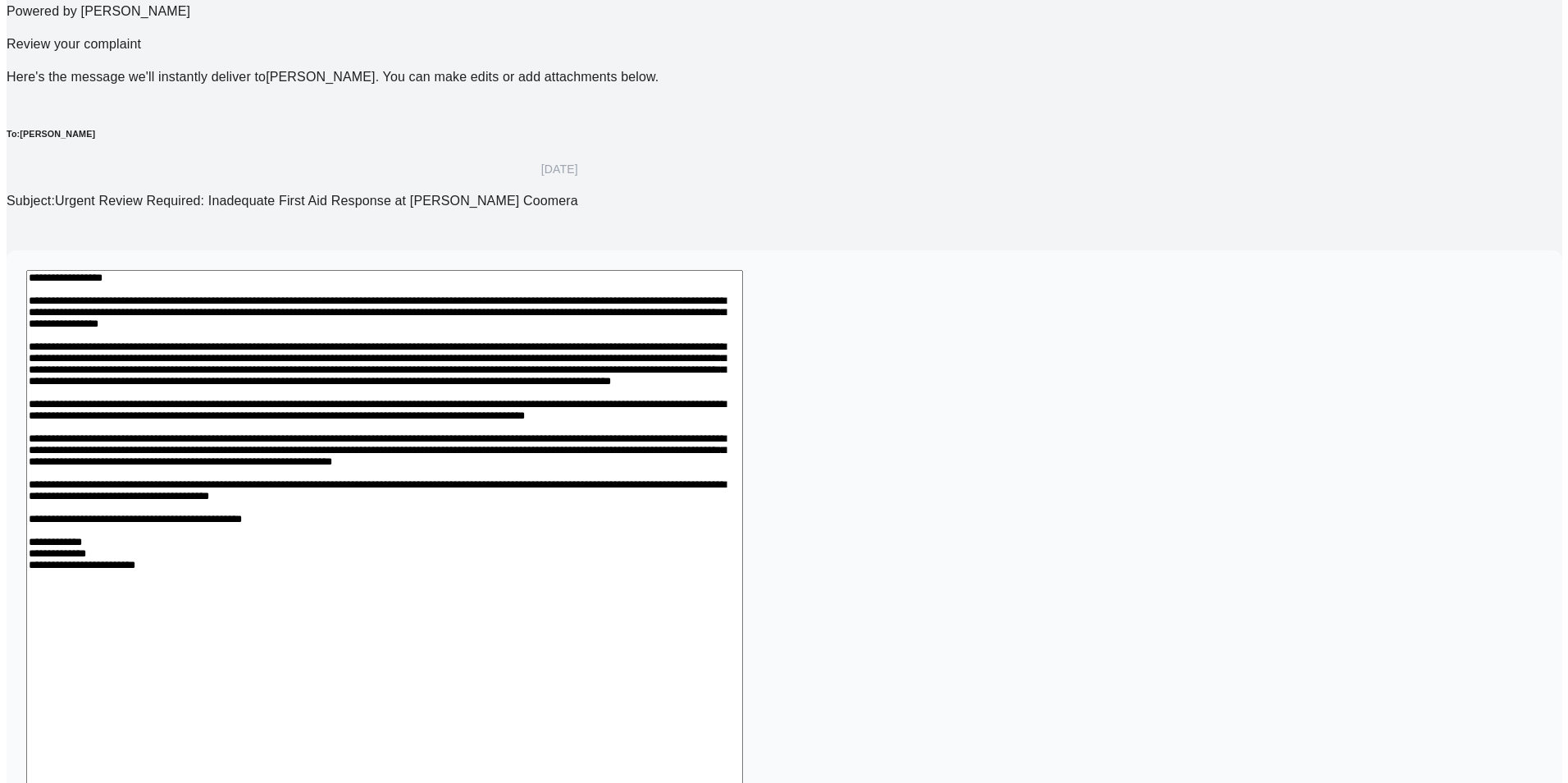
scroll to position [343, 0]
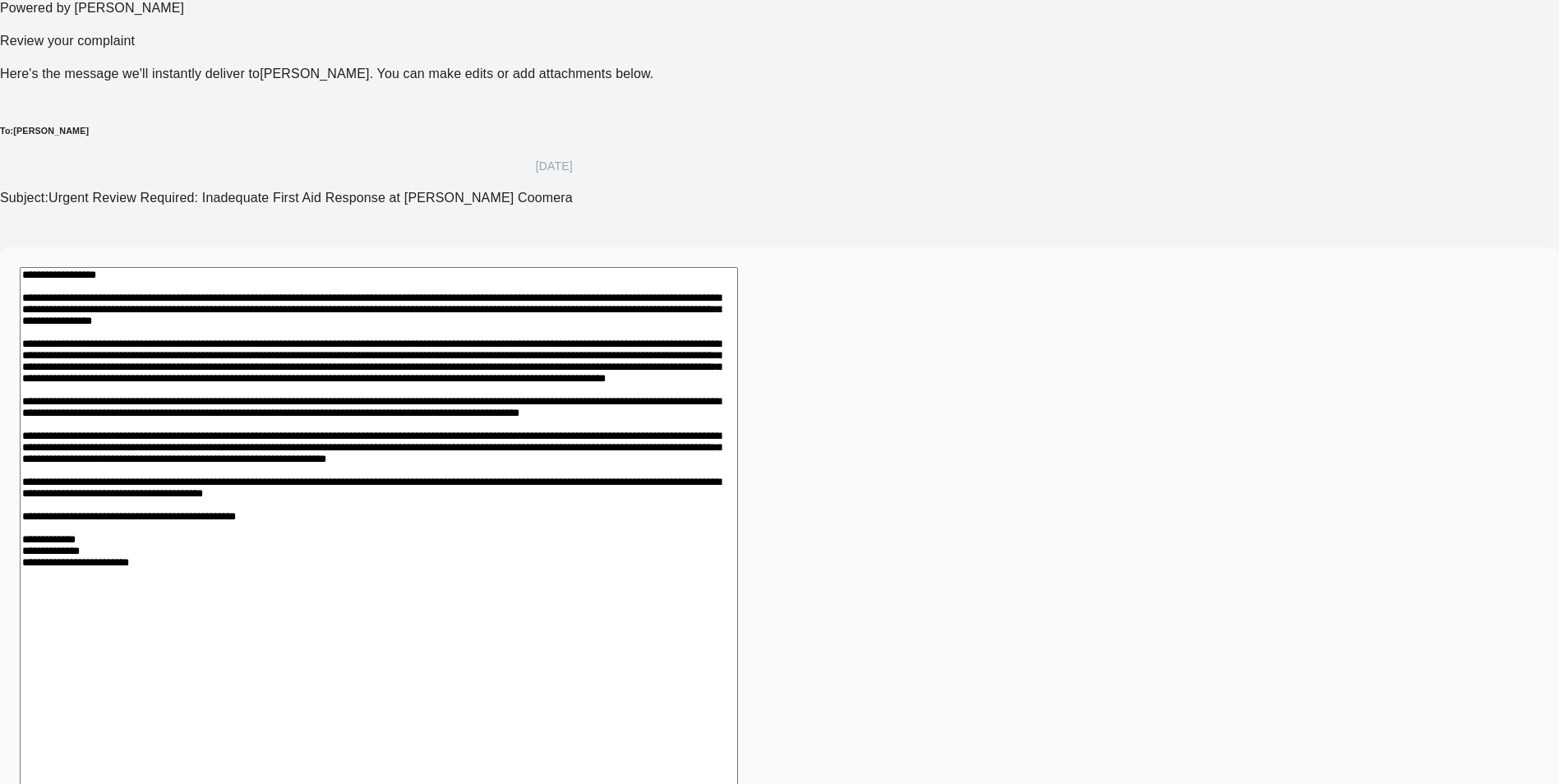
drag, startPoint x: 423, startPoint y: 386, endPoint x: 658, endPoint y: 615, distance: 328.1
click at [658, 615] on textarea at bounding box center [379, 560] width 718 height 586
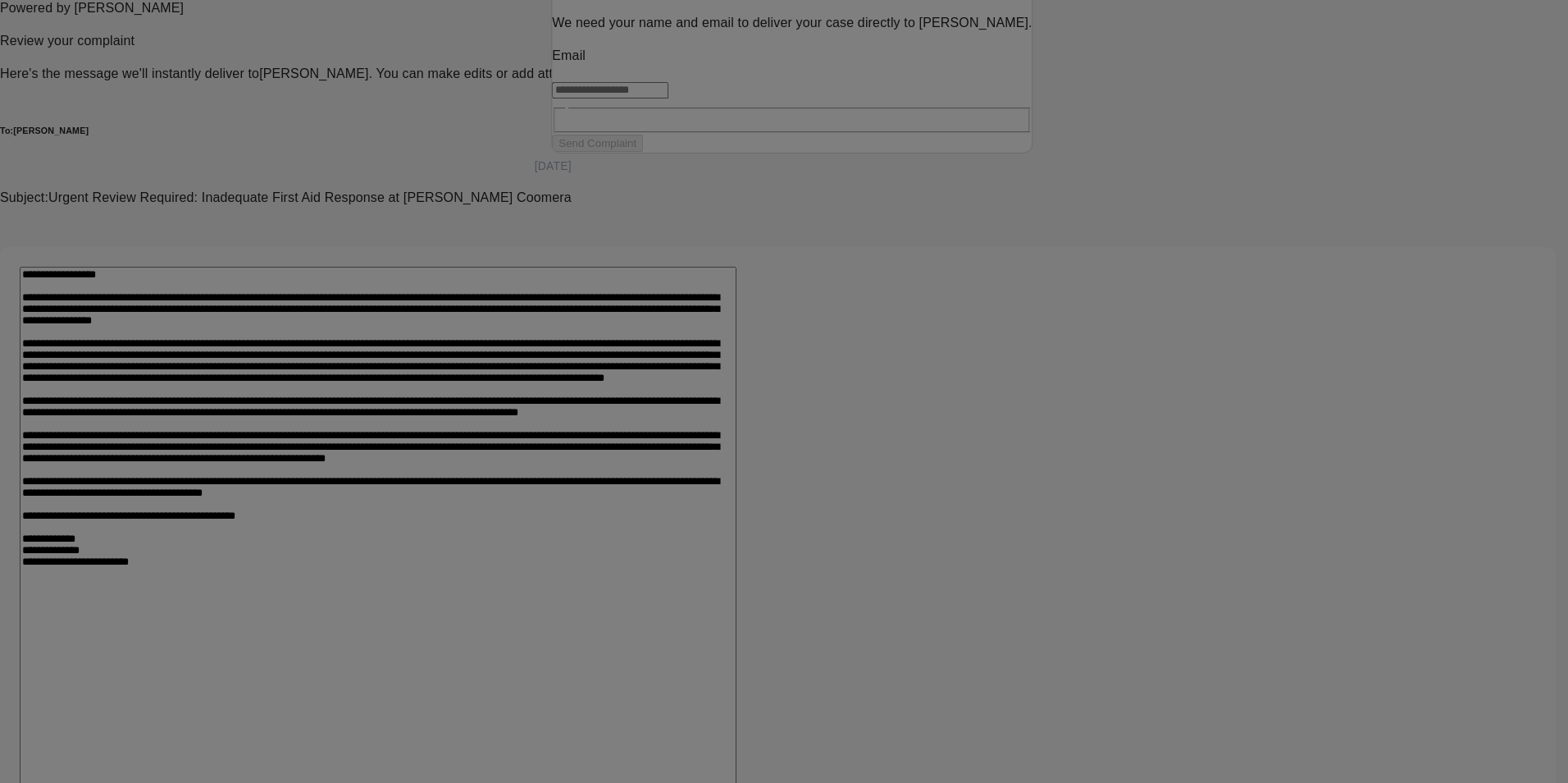
click at [668, 98] on input "text" at bounding box center [610, 90] width 117 height 17
type input "**********"
click at [668, 112] on input "text" at bounding box center [610, 103] width 117 height 17
type input "****"
type input "********"
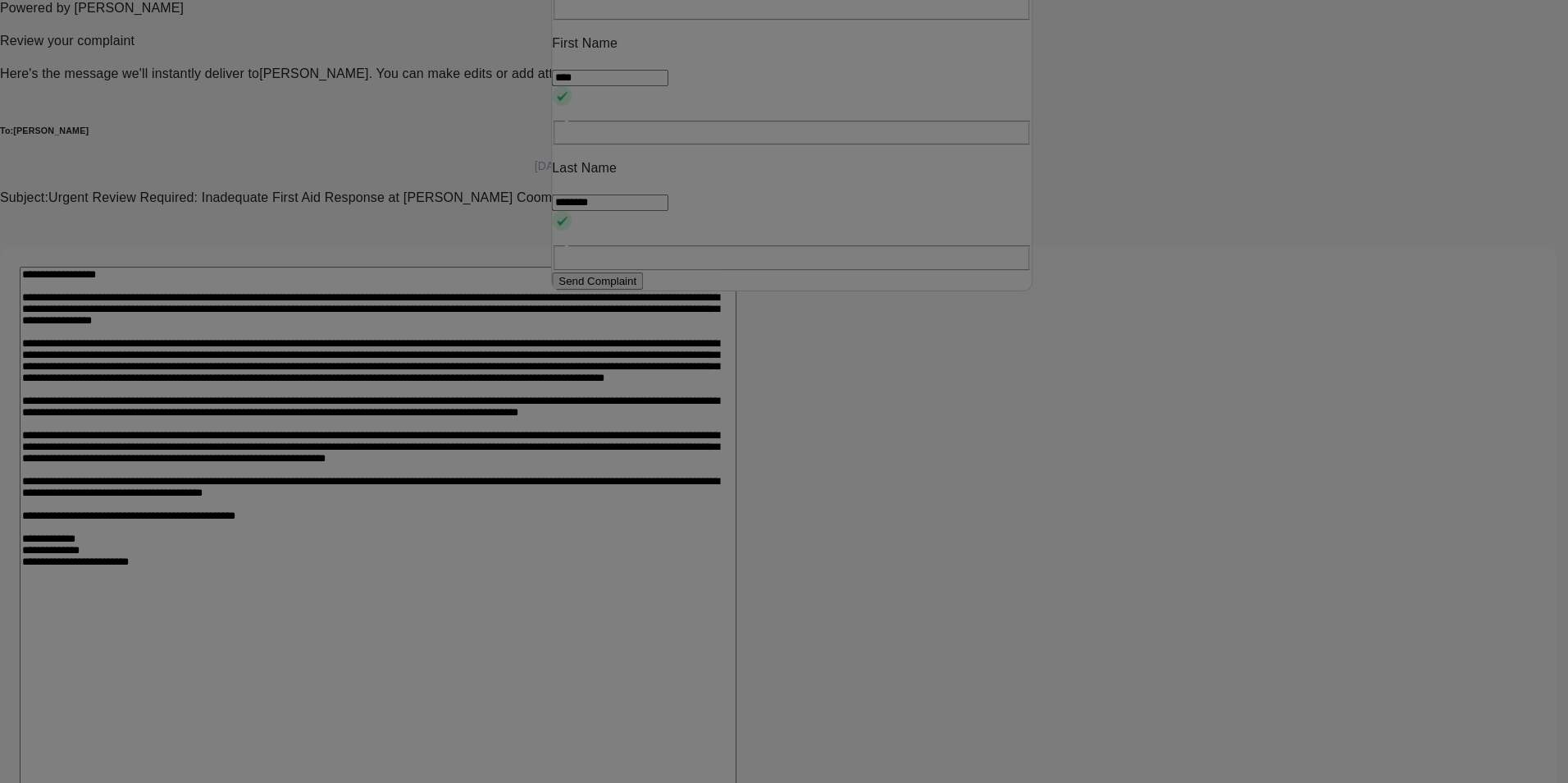
click at [643, 290] on button "Send Complaint" at bounding box center [597, 281] width 91 height 18
